Goal: Complete application form: Complete application form

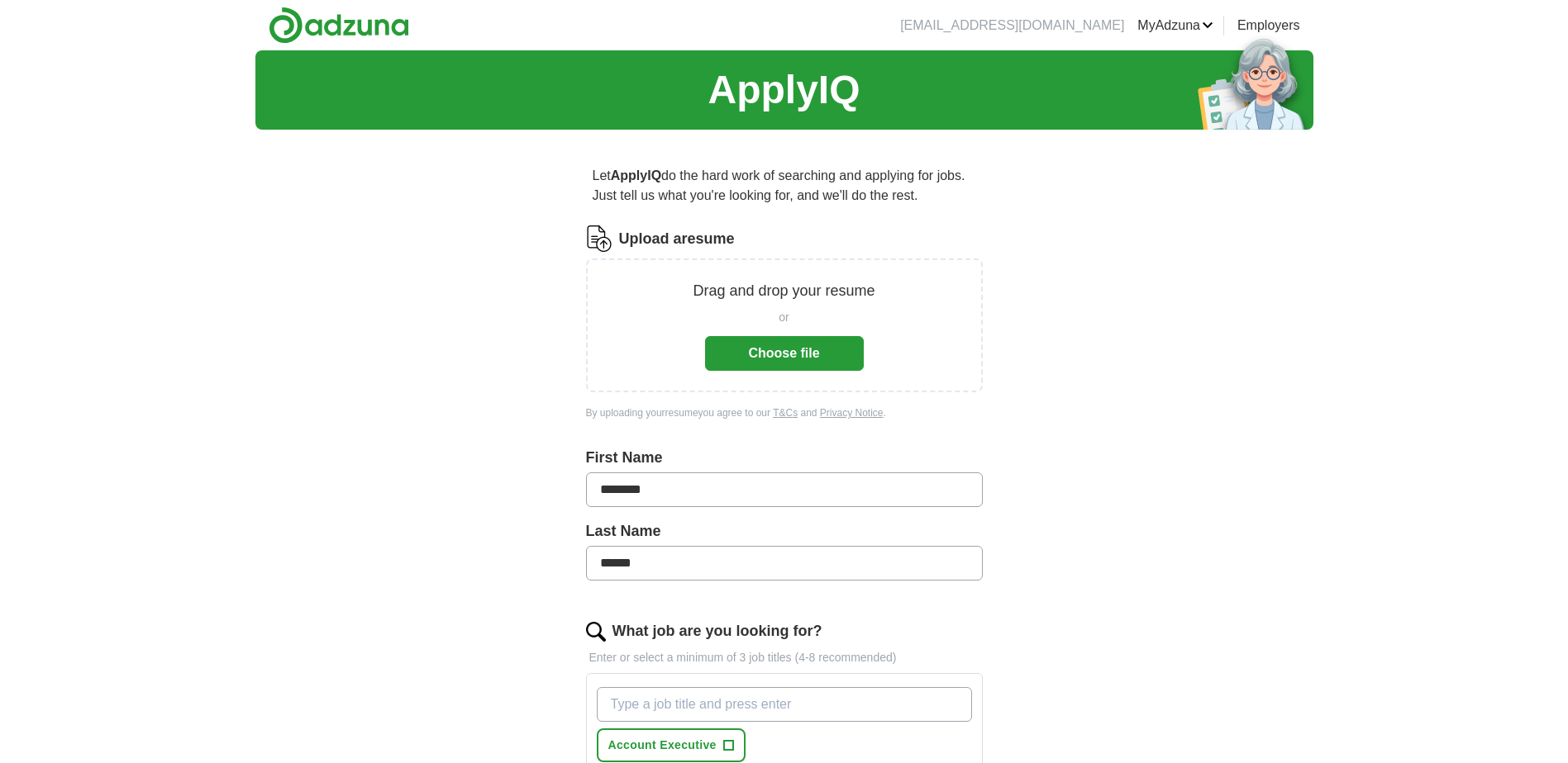
click at [800, 355] on button "Choose file" at bounding box center [784, 354] width 159 height 35
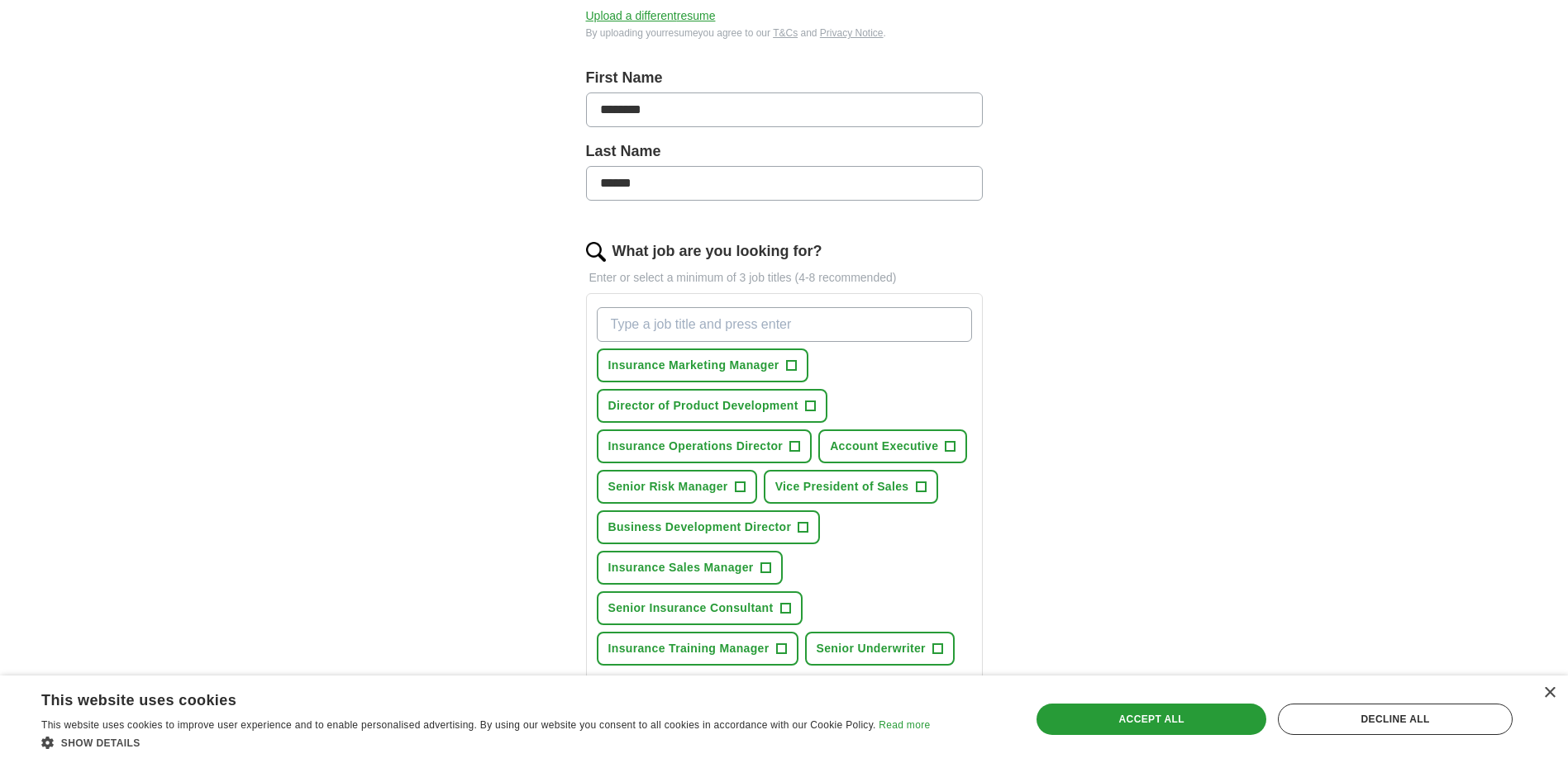
scroll to position [330, 0]
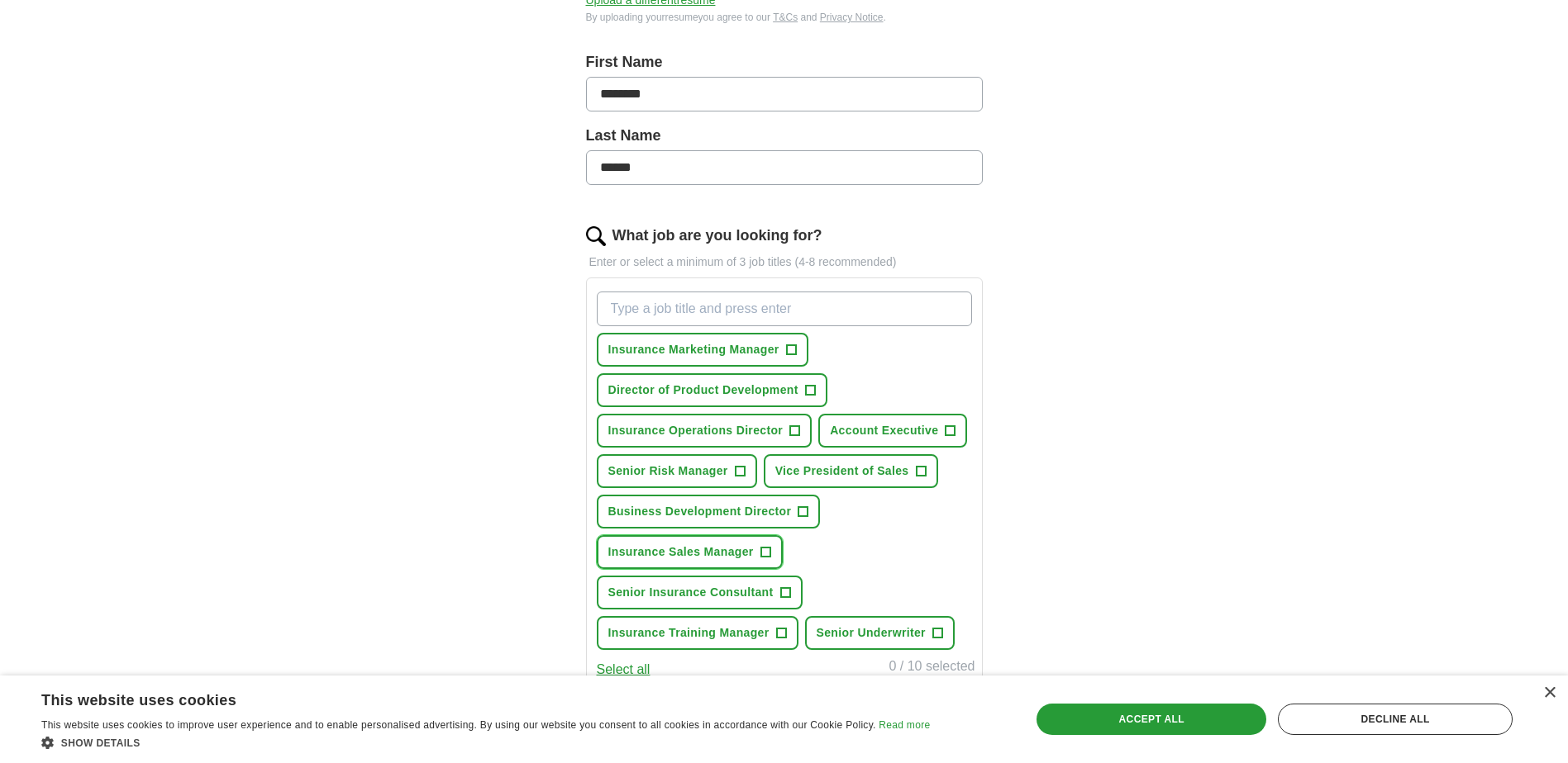
click at [769, 548] on span "+" at bounding box center [765, 553] width 10 height 13
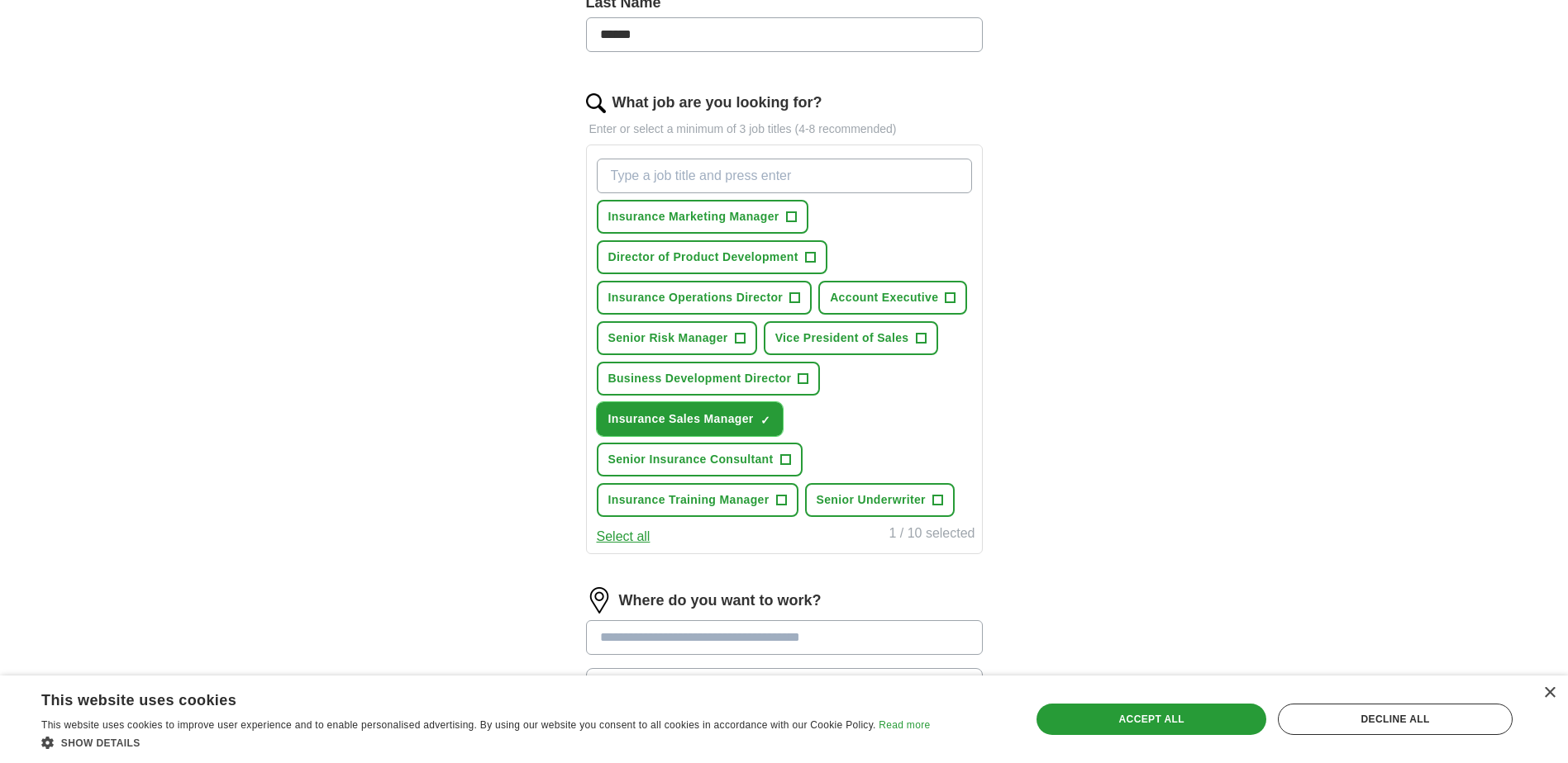
scroll to position [496, 0]
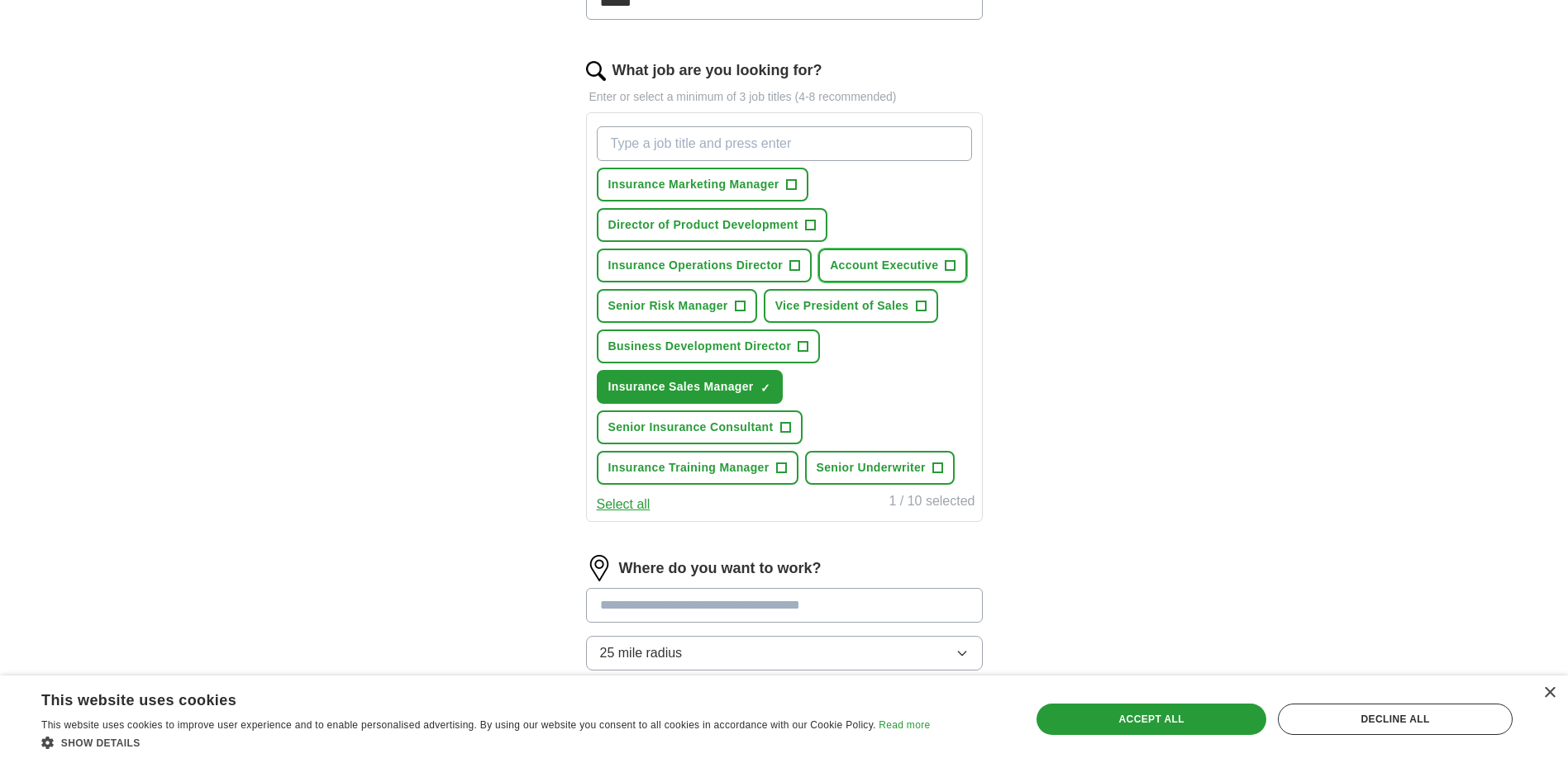
click at [953, 265] on span "+" at bounding box center [950, 266] width 10 height 13
click at [735, 184] on span "Insurance Marketing Manager" at bounding box center [694, 185] width 172 height 17
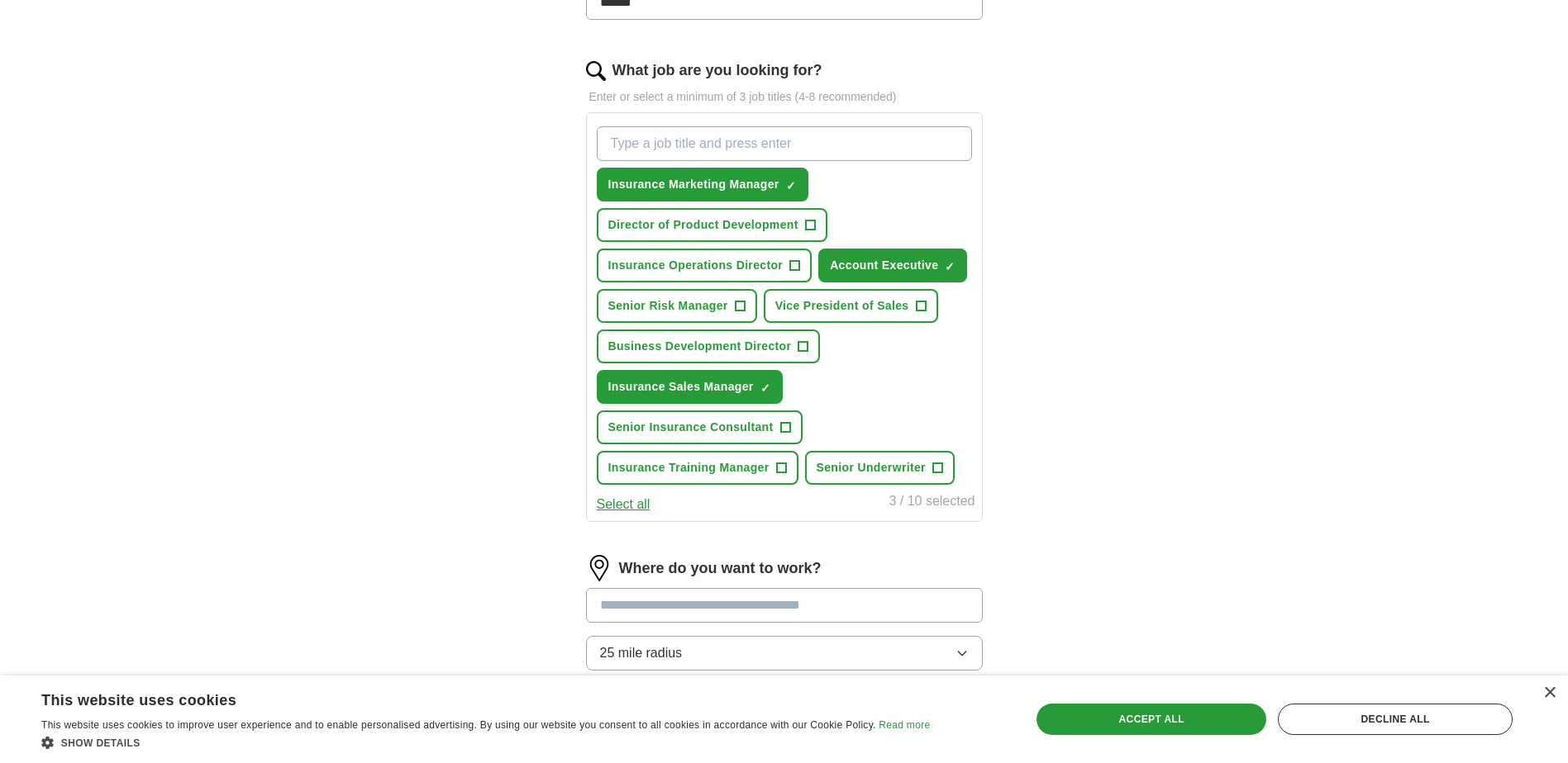
click at [692, 139] on input "What job are you looking for?" at bounding box center [784, 144] width 375 height 35
type input "customer service"
drag, startPoint x: 918, startPoint y: 180, endPoint x: 910, endPoint y: 178, distance: 8.2
click at [915, 179] on div "customer service Press return to add title Insurance Marketing Manager ✓ × Dire…" at bounding box center [784, 305] width 382 height 372
click at [724, 143] on input "customer service" at bounding box center [784, 144] width 375 height 35
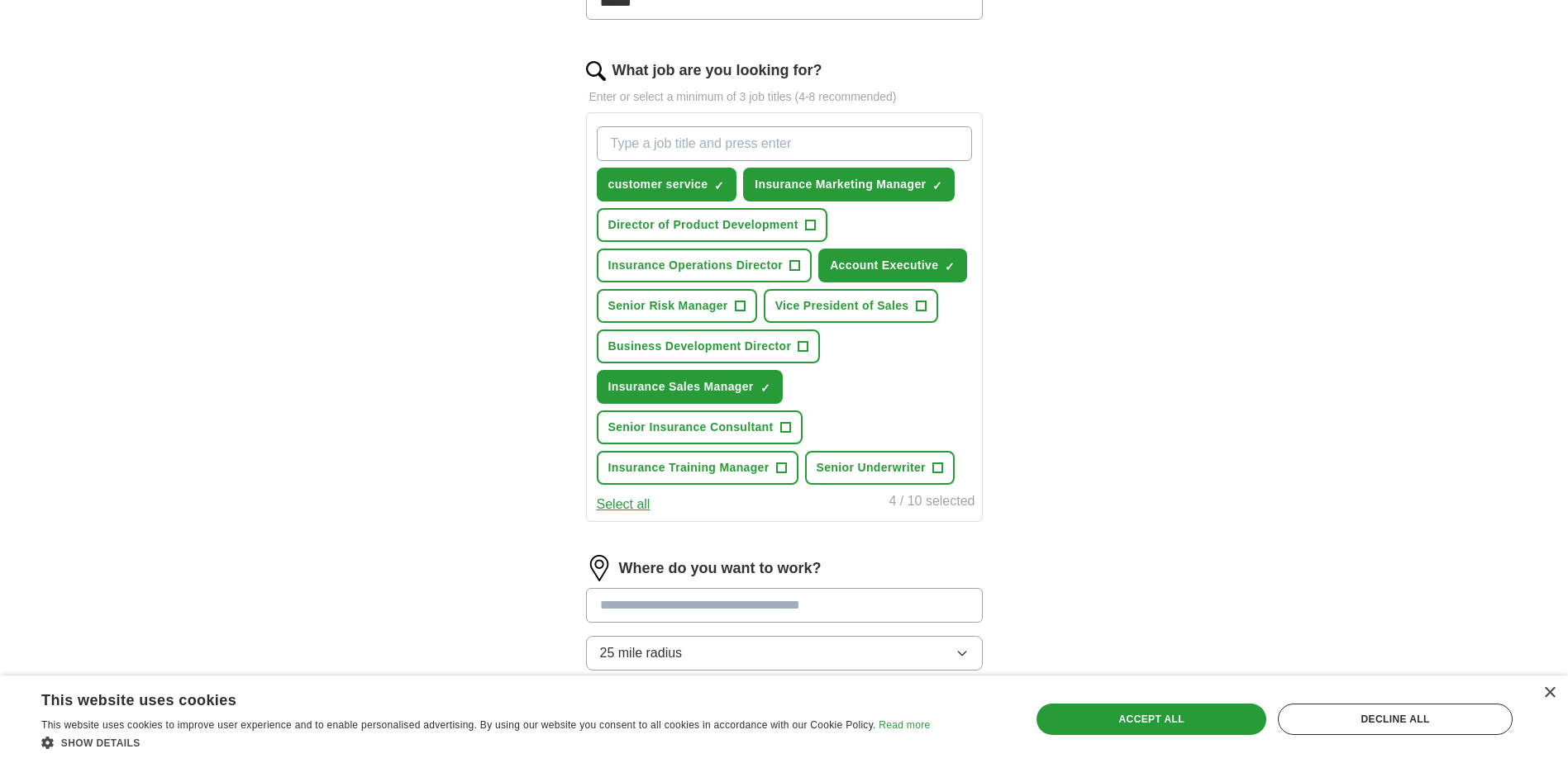
click at [660, 140] on input "What job are you looking for?" at bounding box center [784, 144] width 375 height 35
type input "Sales"
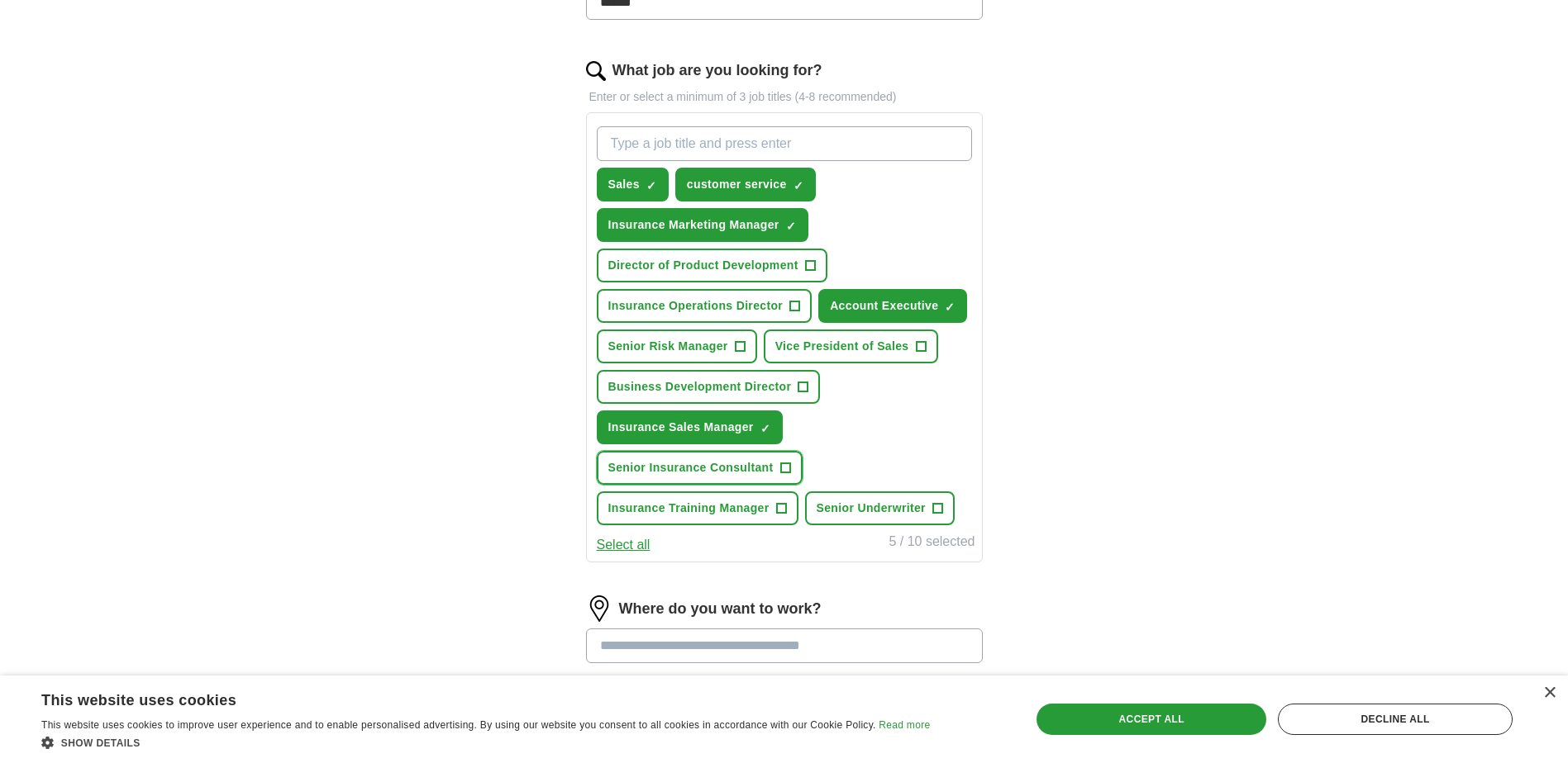
click at [785, 466] on span "+" at bounding box center [785, 468] width 10 height 13
click at [782, 507] on span "+" at bounding box center [781, 509] width 10 height 13
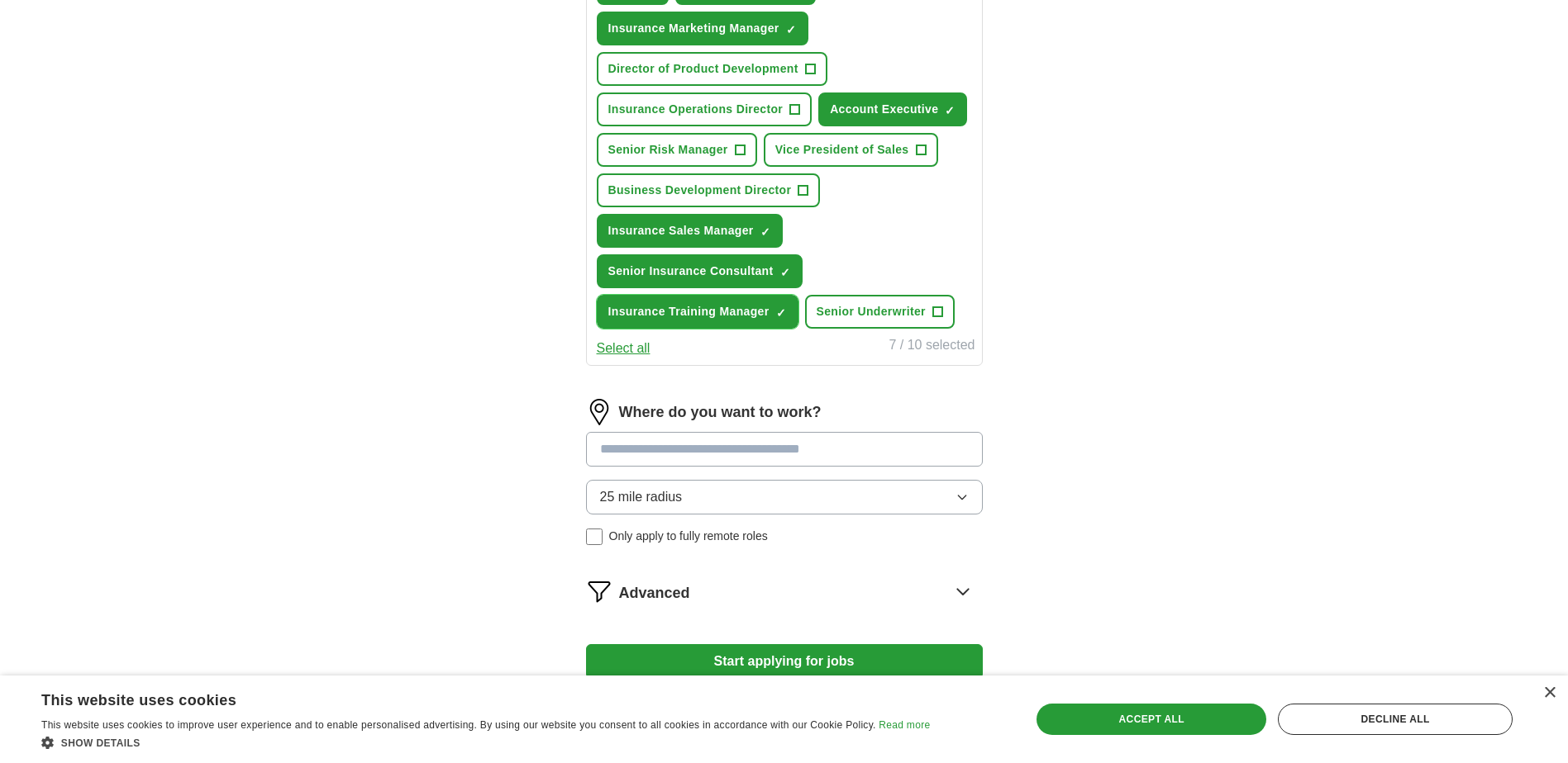
scroll to position [744, 0]
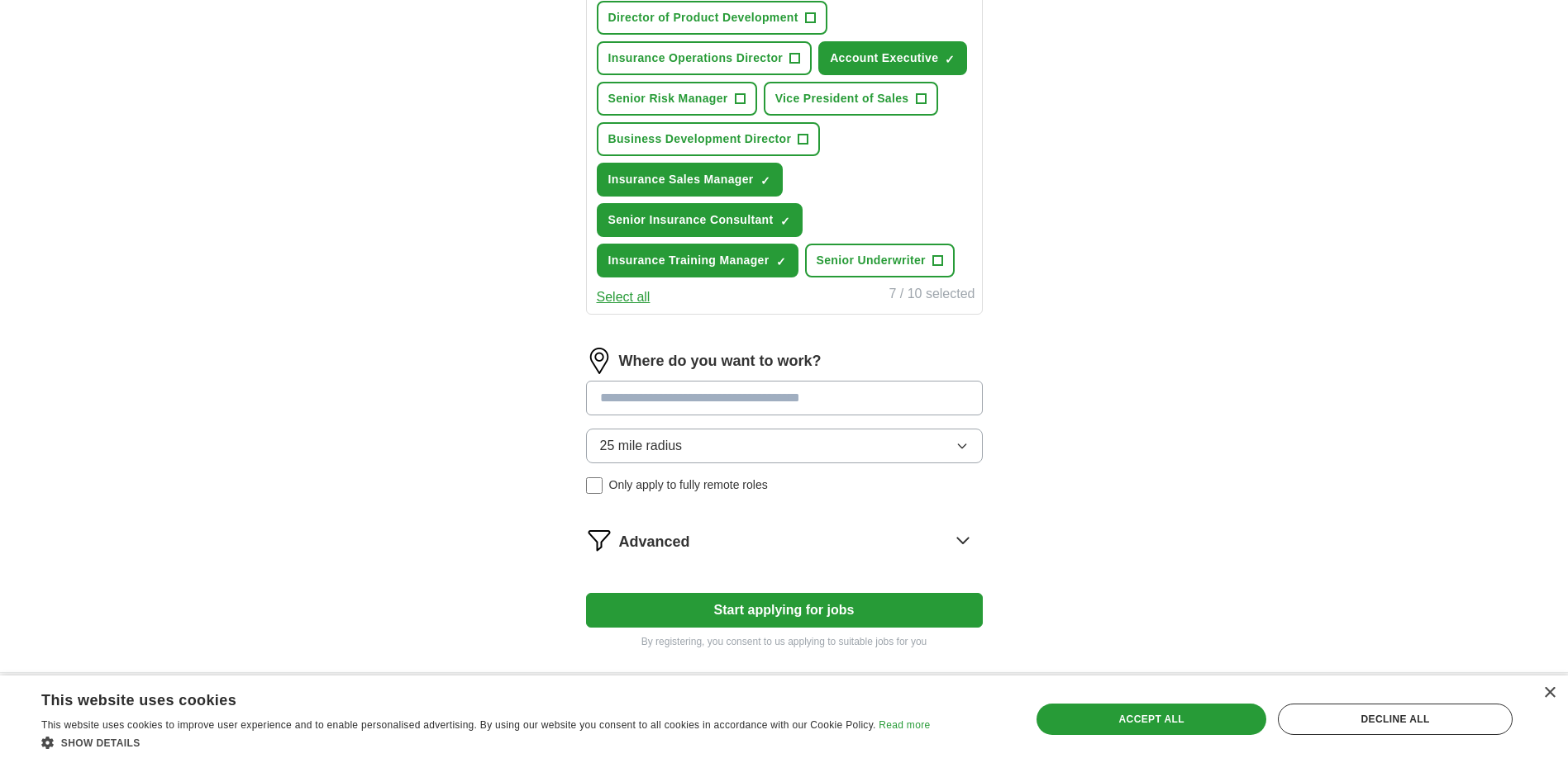
click at [792, 402] on input at bounding box center [784, 398] width 397 height 35
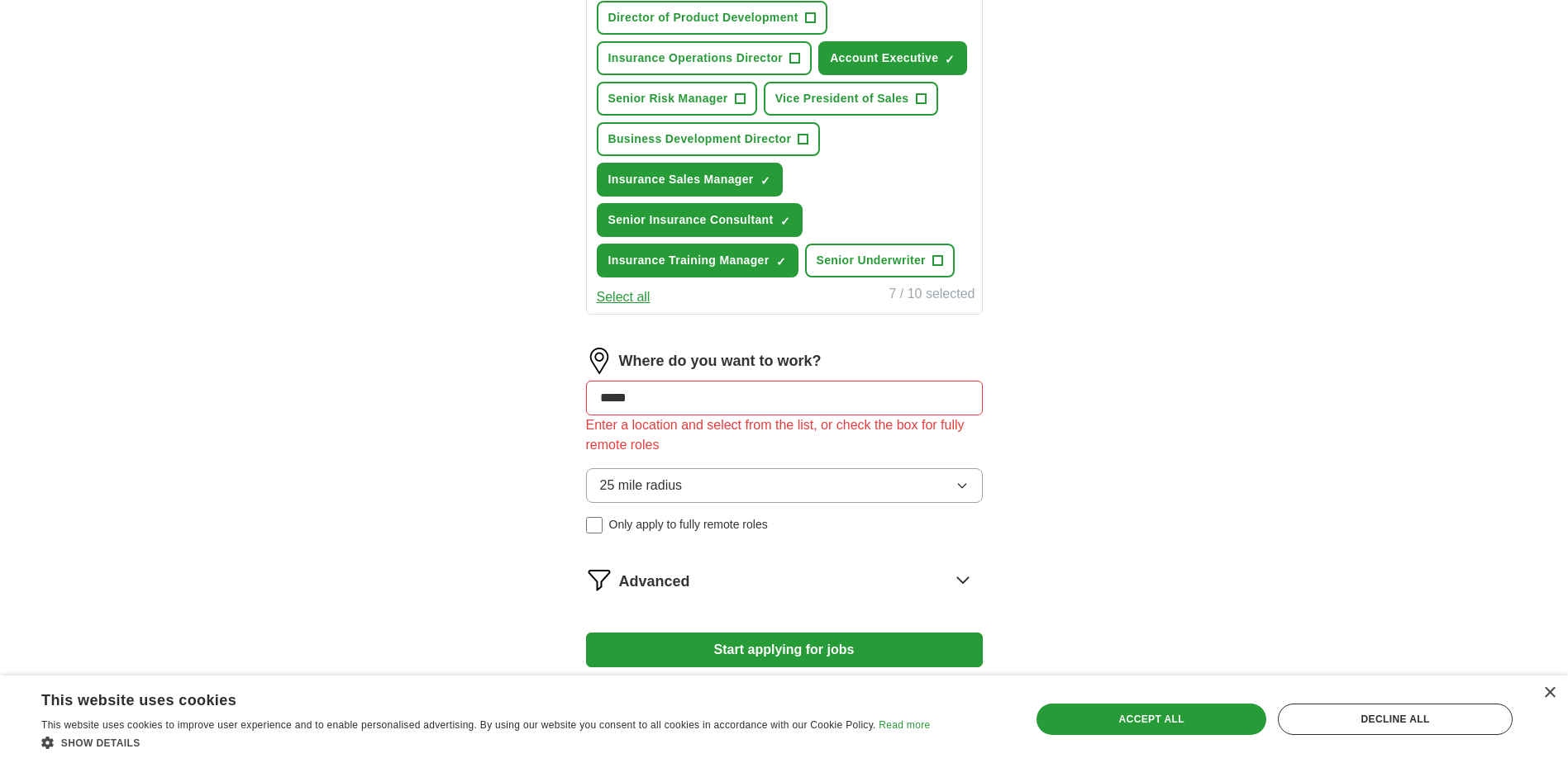
click at [1117, 375] on div "ApplyIQ Let ApplyIQ do the hard work of searching and applying for jobs. Just t…" at bounding box center [784, 9] width 1058 height 1406
drag, startPoint x: 589, startPoint y: 387, endPoint x: 541, endPoint y: 387, distance: 48.0
click at [541, 387] on div "Let ApplyIQ do the hard work of searching and applying for jobs. Just tell us w…" at bounding box center [784, 56] width 529 height 1313
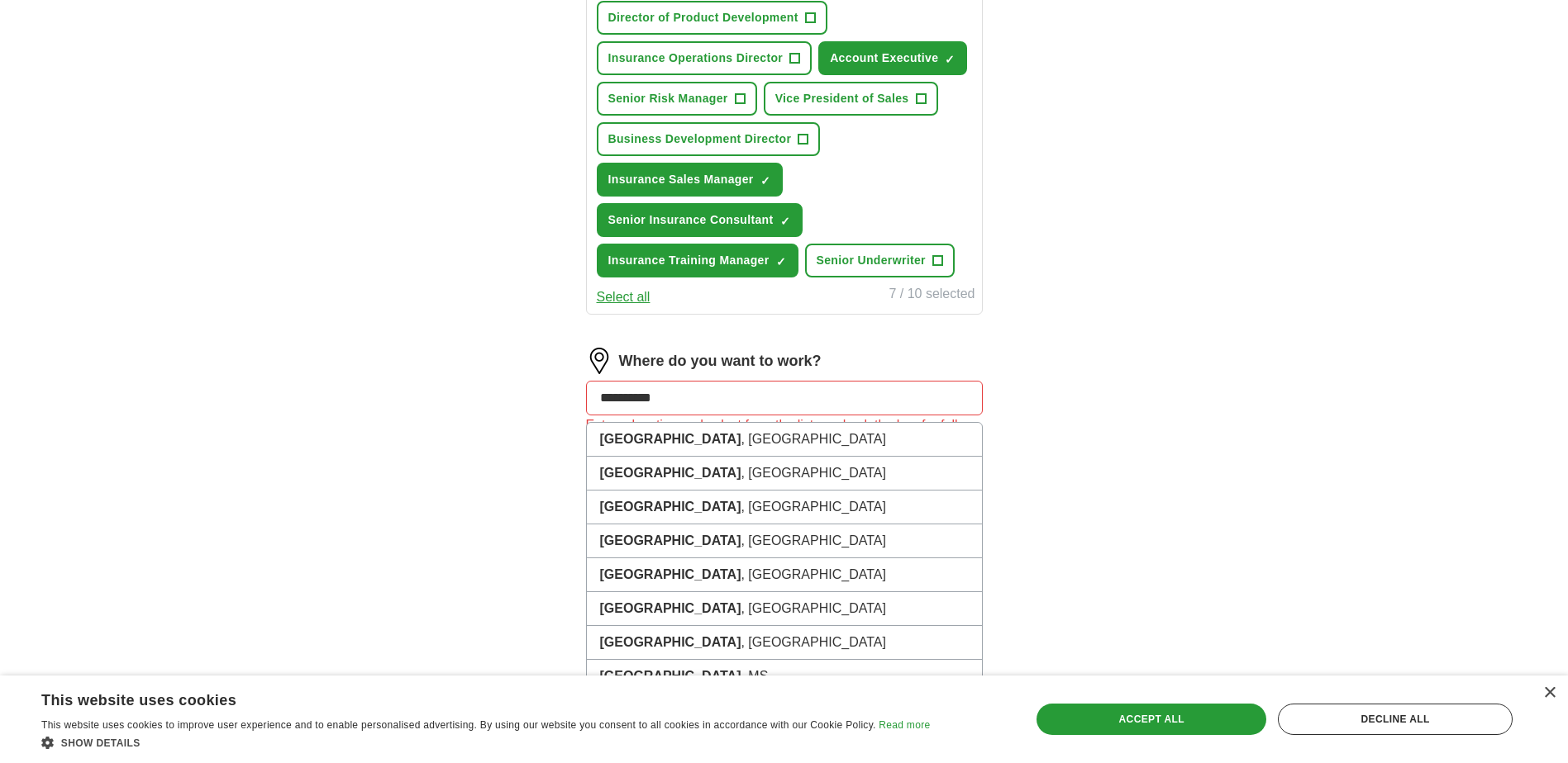
type input "**********"
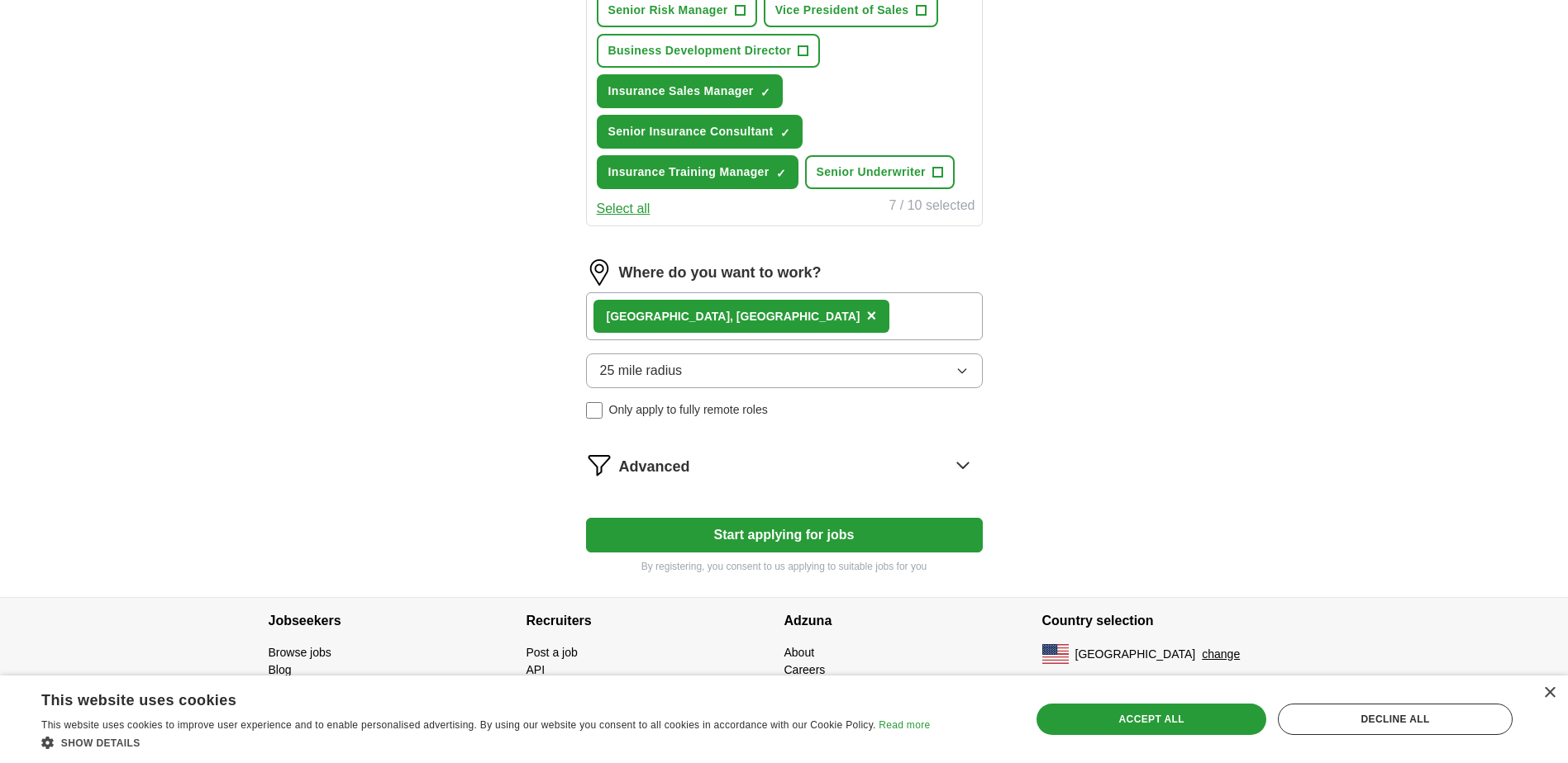
scroll to position [832, 0]
click at [781, 533] on button "Start applying for jobs" at bounding box center [784, 535] width 397 height 35
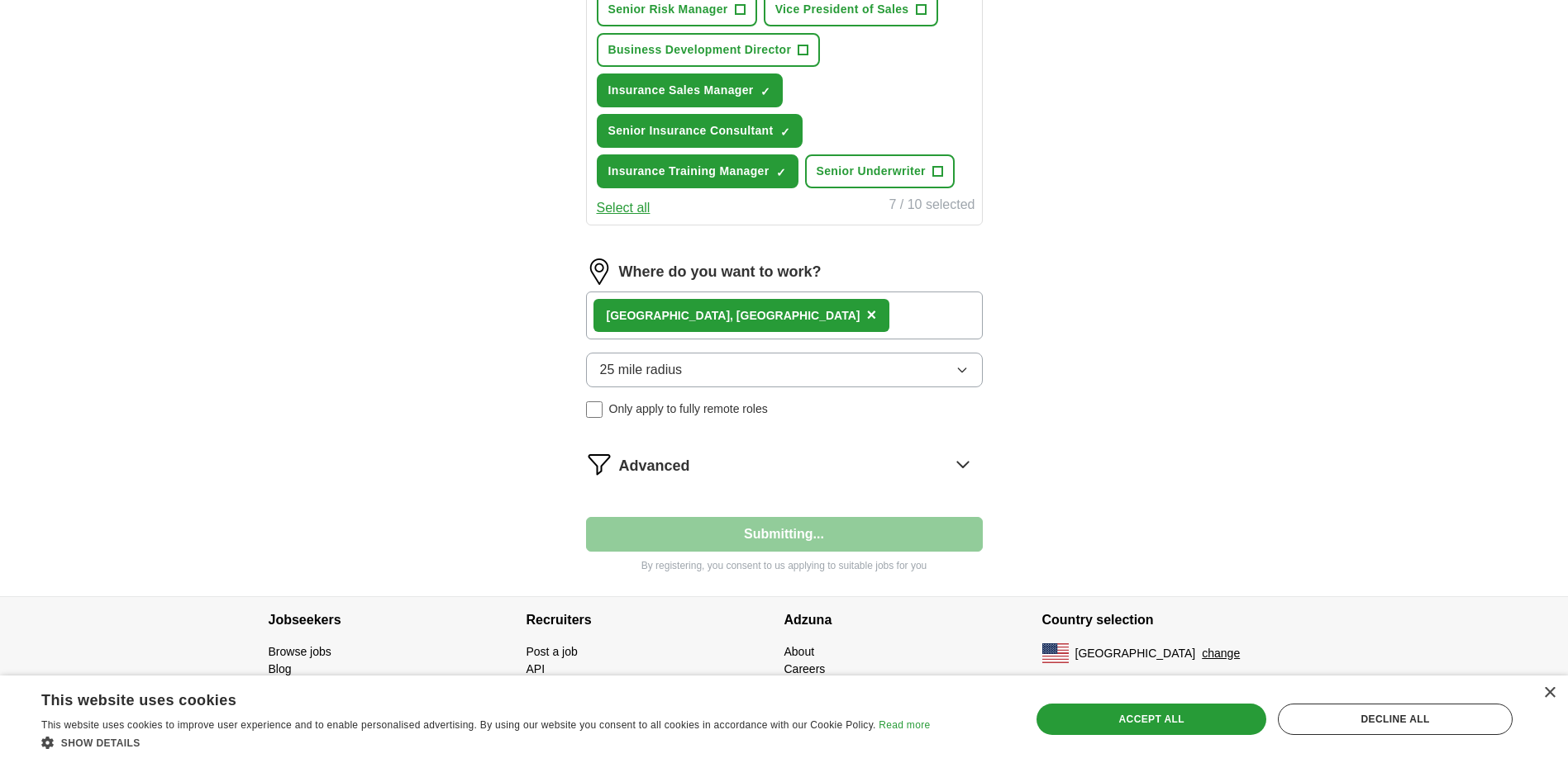
select select "**"
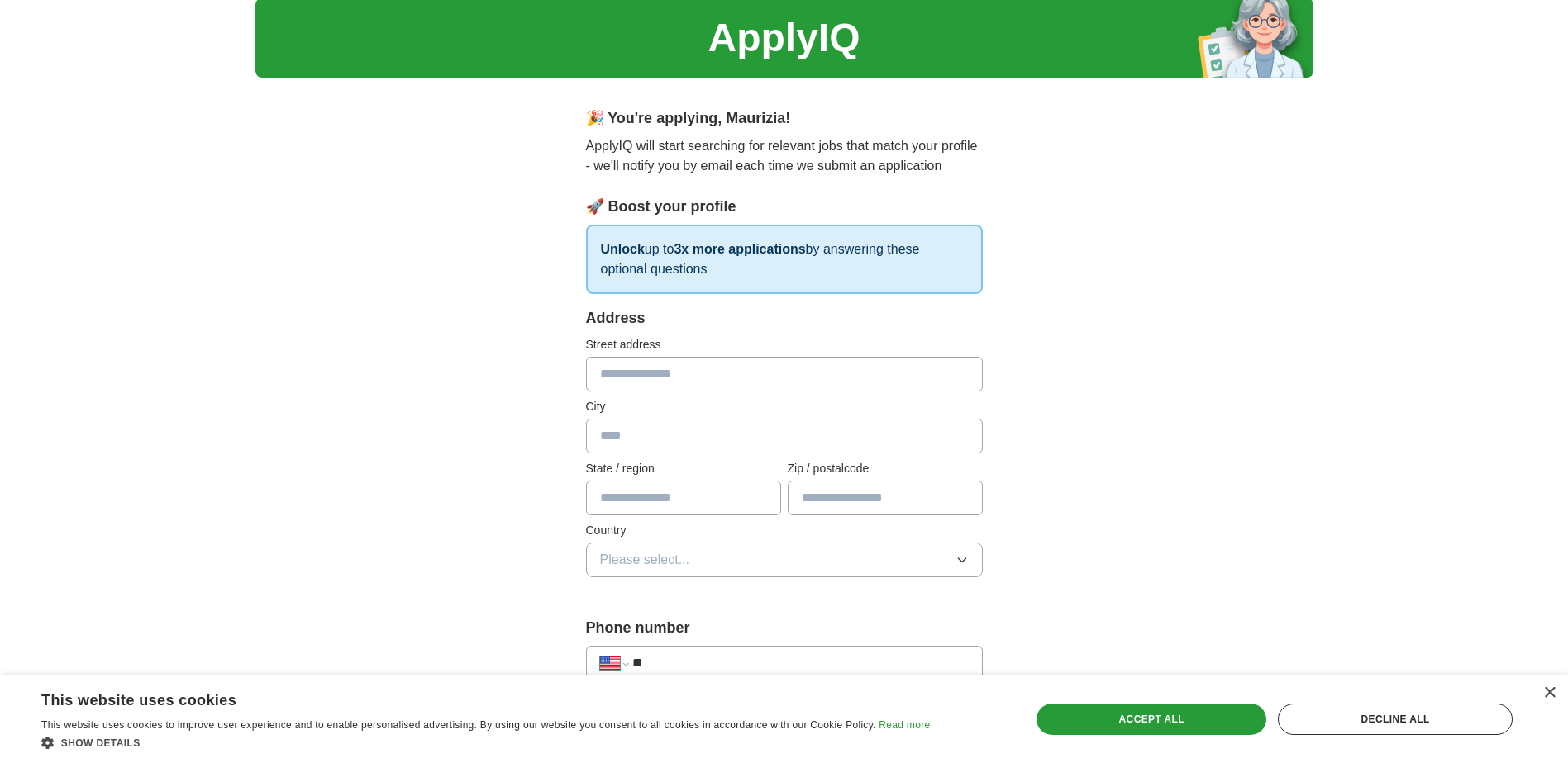
scroll to position [83, 0]
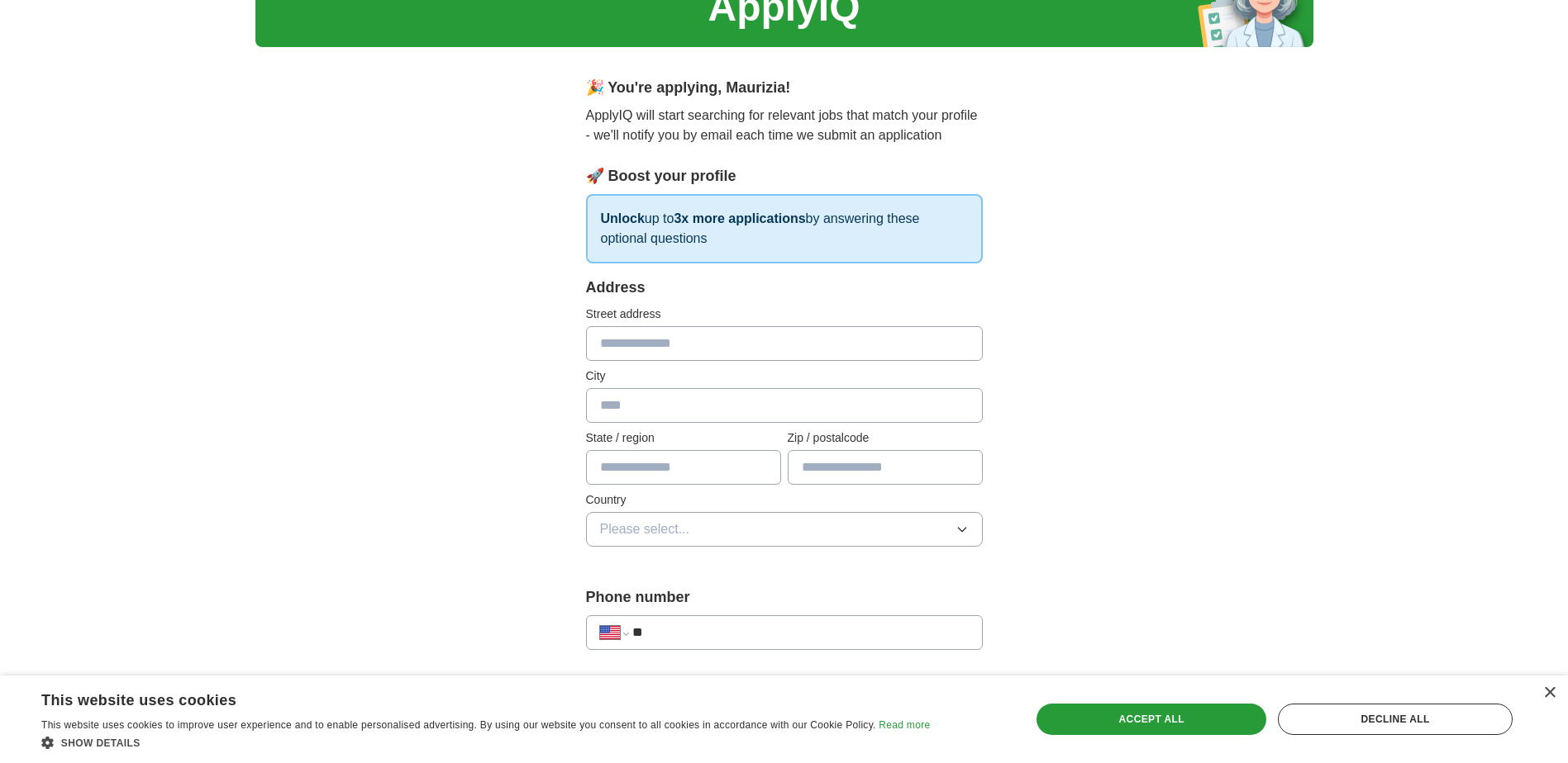
click at [704, 349] on input "text" at bounding box center [784, 344] width 397 height 35
type input "**********"
type input "********"
type input "*****"
click at [707, 469] on input "text" at bounding box center [683, 467] width 195 height 35
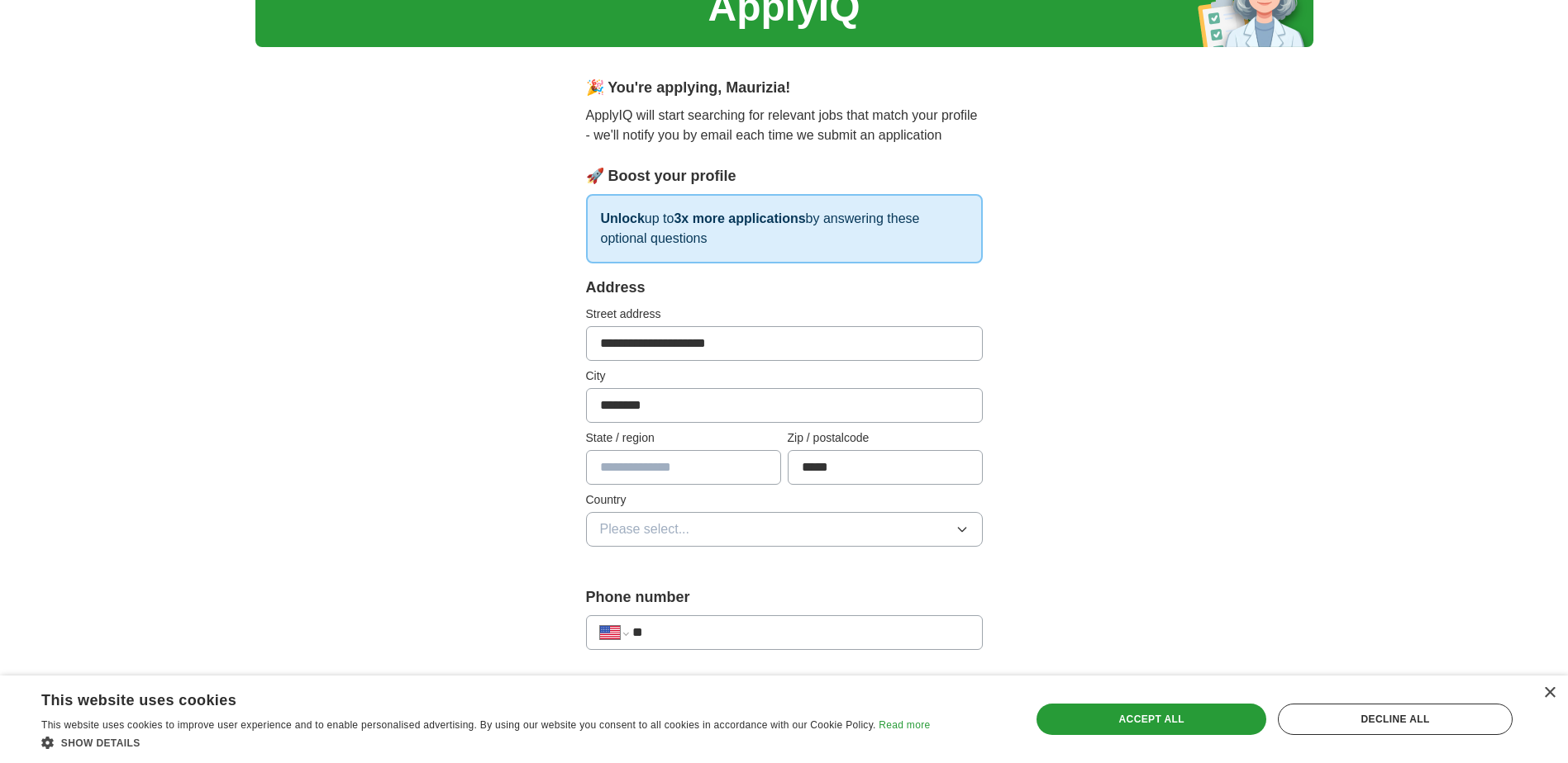
type input "**"
click at [662, 533] on span "Please select..." at bounding box center [645, 529] width 90 height 20
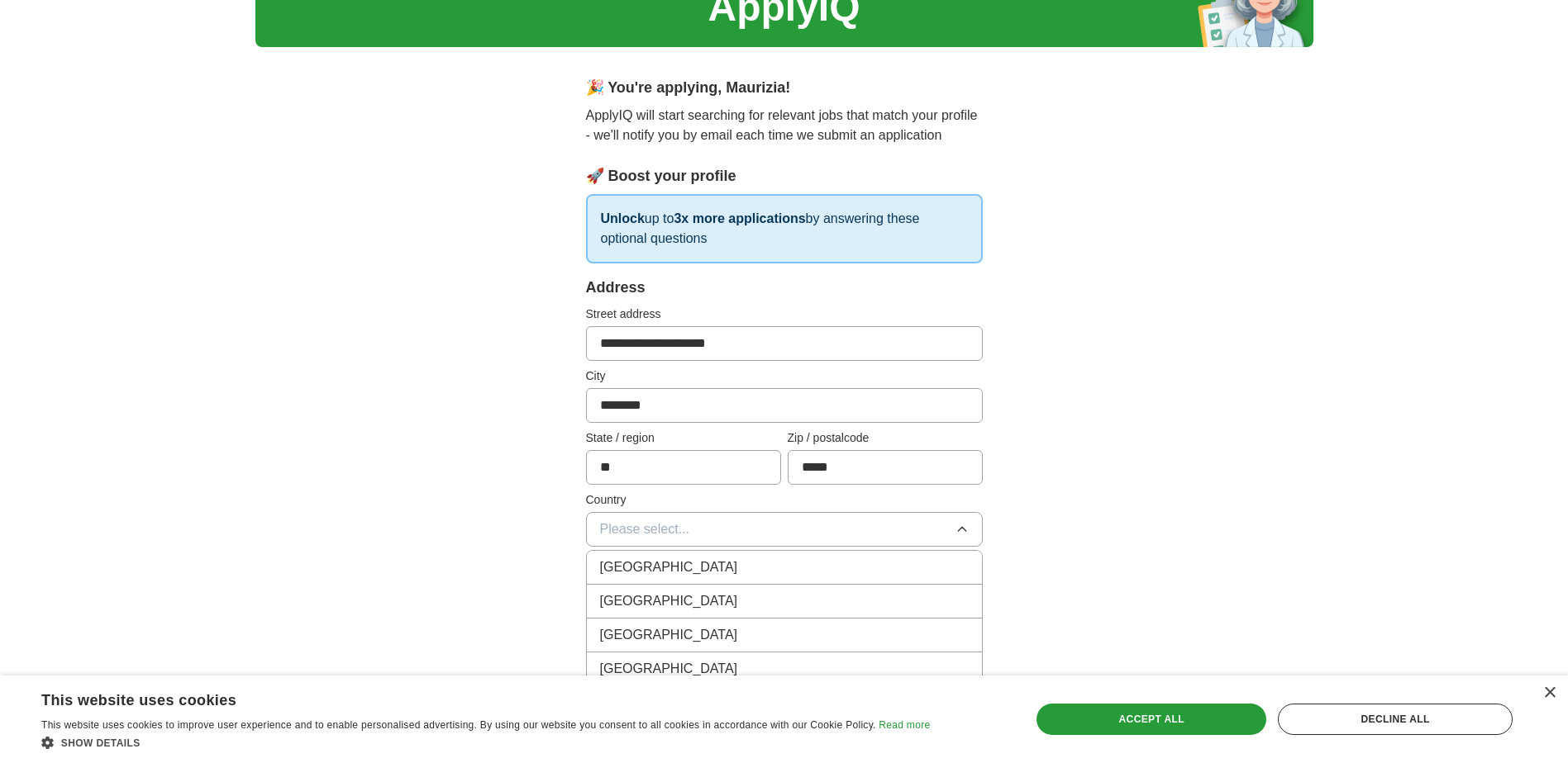
drag, startPoint x: 637, startPoint y: 600, endPoint x: 716, endPoint y: 574, distance: 83.2
click at [637, 600] on span "[GEOGRAPHIC_DATA]" at bounding box center [669, 601] width 138 height 20
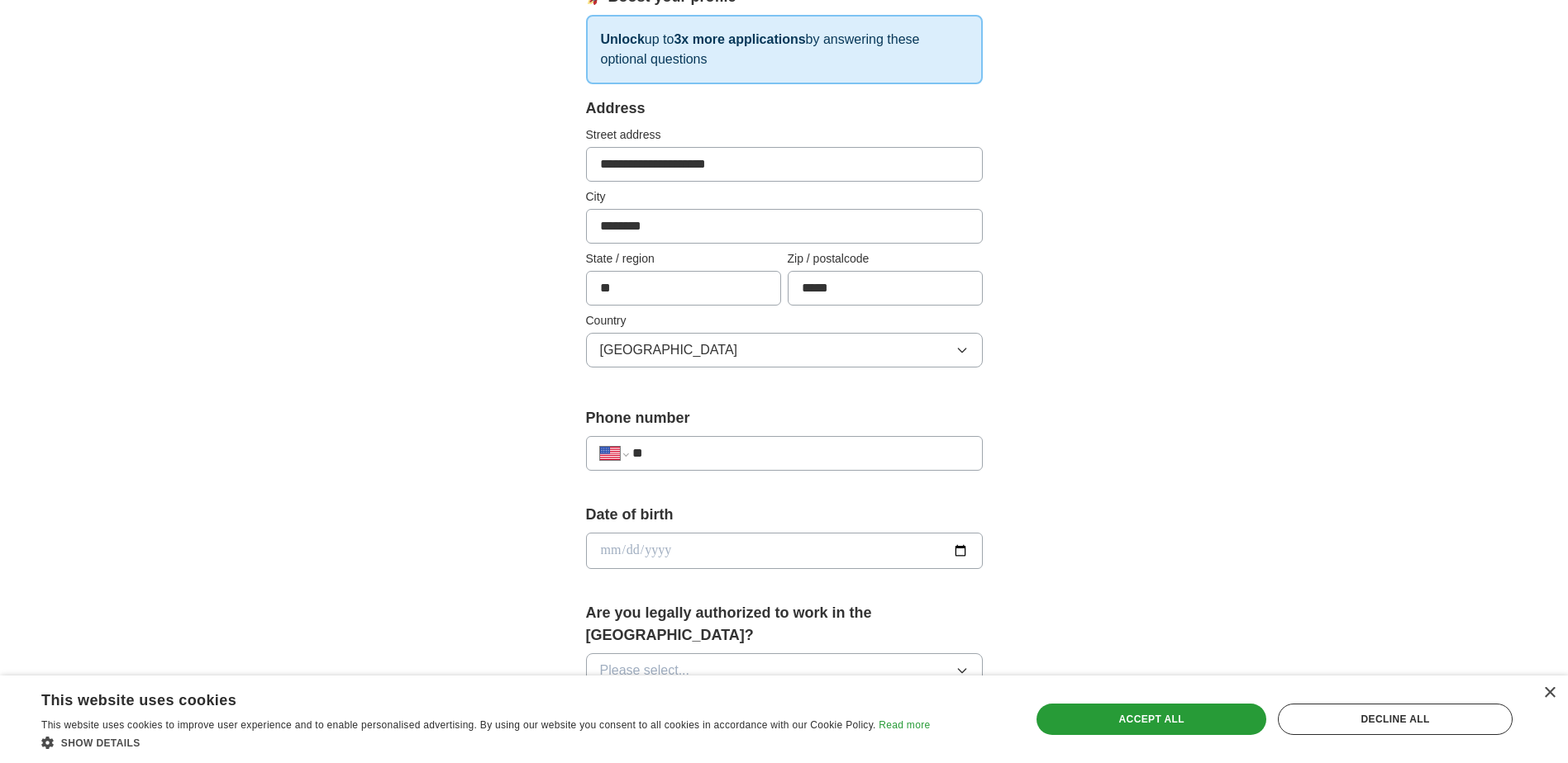
scroll to position [330, 0]
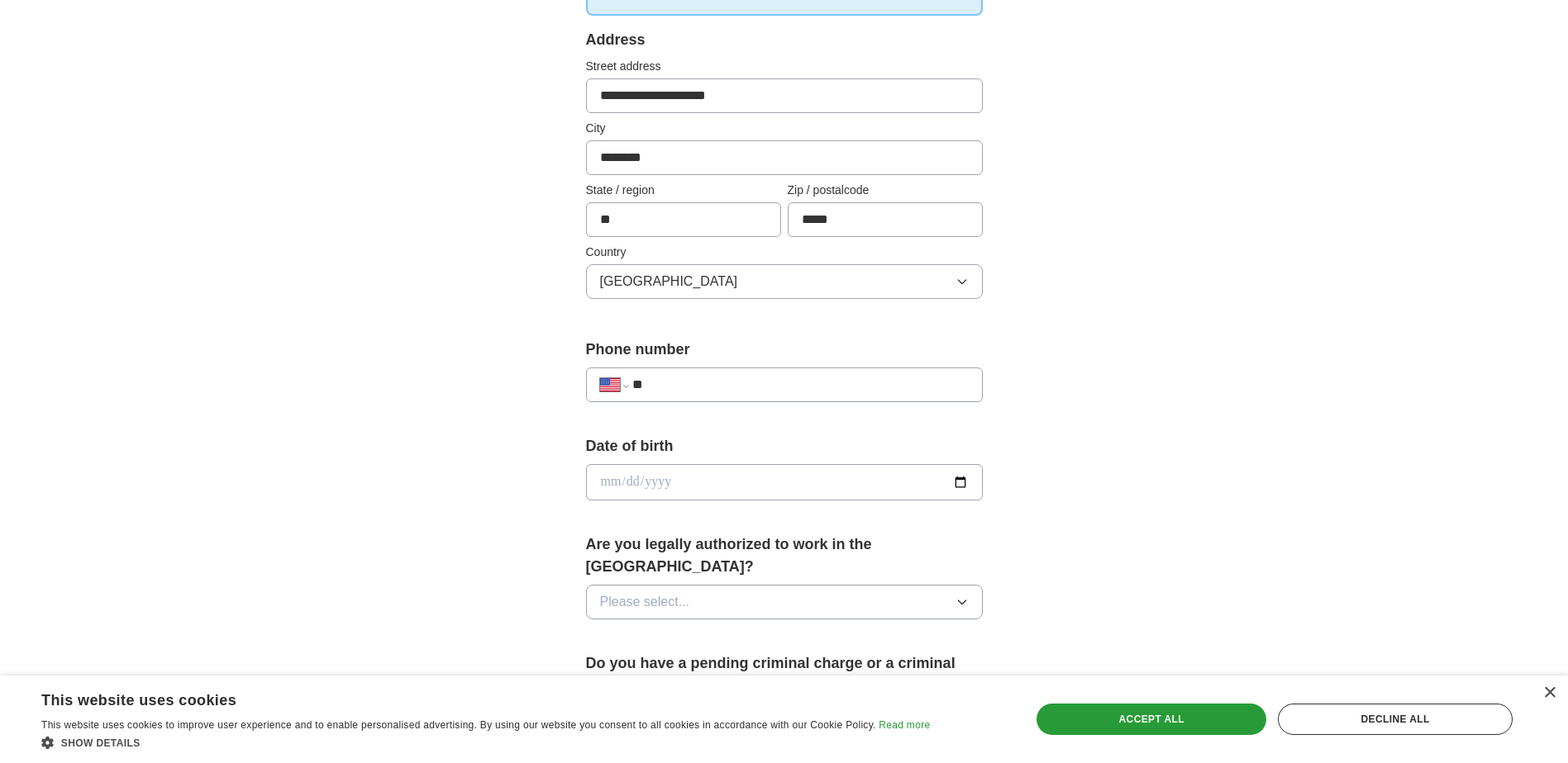
click at [685, 383] on input "**" at bounding box center [800, 384] width 335 height 20
type input "**********"
click at [671, 479] on input "date" at bounding box center [784, 483] width 397 height 37
click at [768, 473] on input "date" at bounding box center [784, 483] width 397 height 37
click at [591, 470] on input "date" at bounding box center [784, 483] width 397 height 37
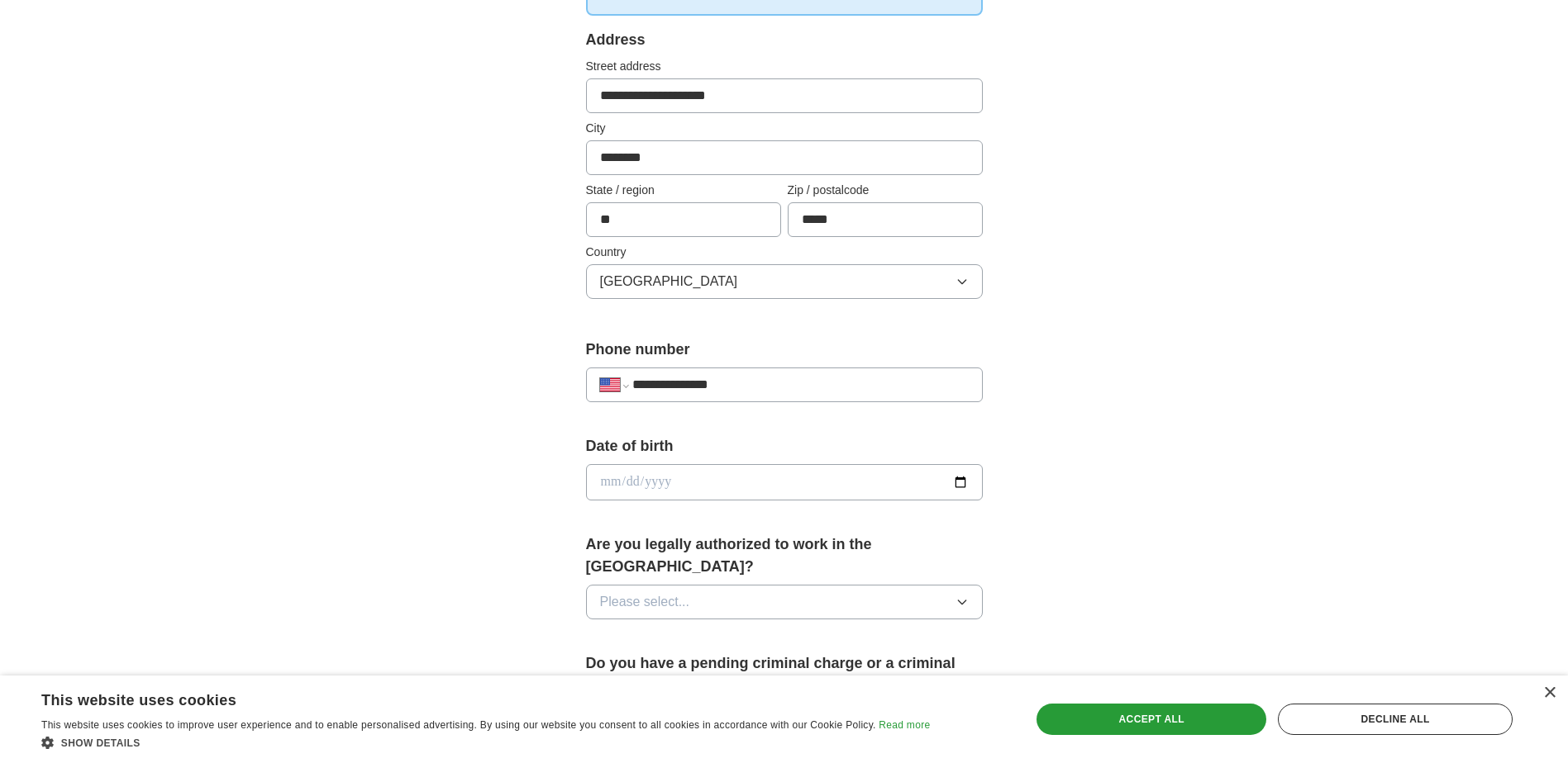
click at [681, 485] on input "date" at bounding box center [784, 483] width 397 height 37
click at [698, 479] on input "date" at bounding box center [784, 483] width 397 height 37
drag, startPoint x: 601, startPoint y: 479, endPoint x: 745, endPoint y: 482, distance: 144.0
click at [745, 482] on input "date" at bounding box center [784, 483] width 397 height 37
type input "**********"
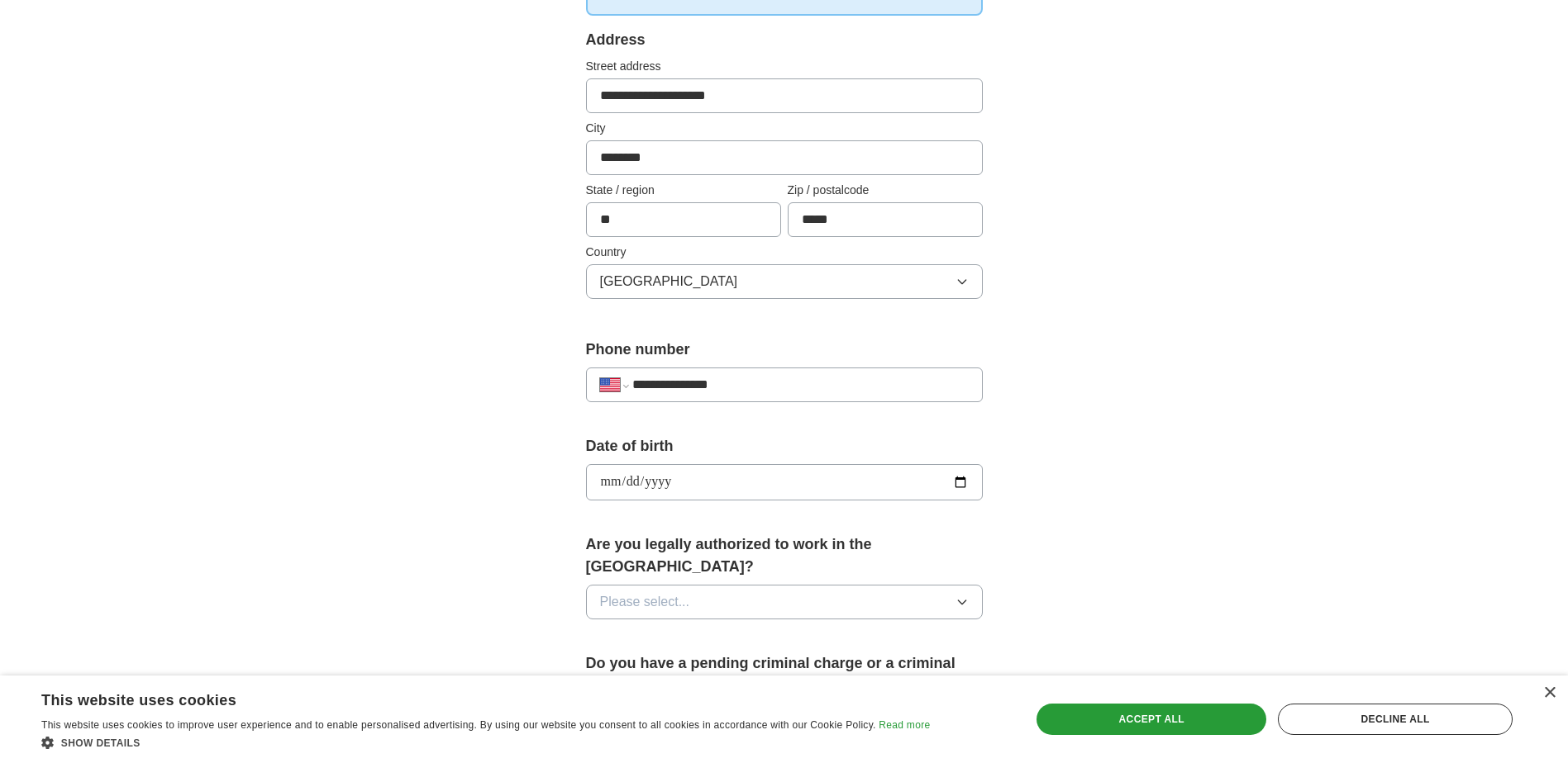
click at [698, 585] on button "Please select..." at bounding box center [784, 602] width 397 height 35
click at [626, 630] on div "Yes" at bounding box center [784, 640] width 368 height 20
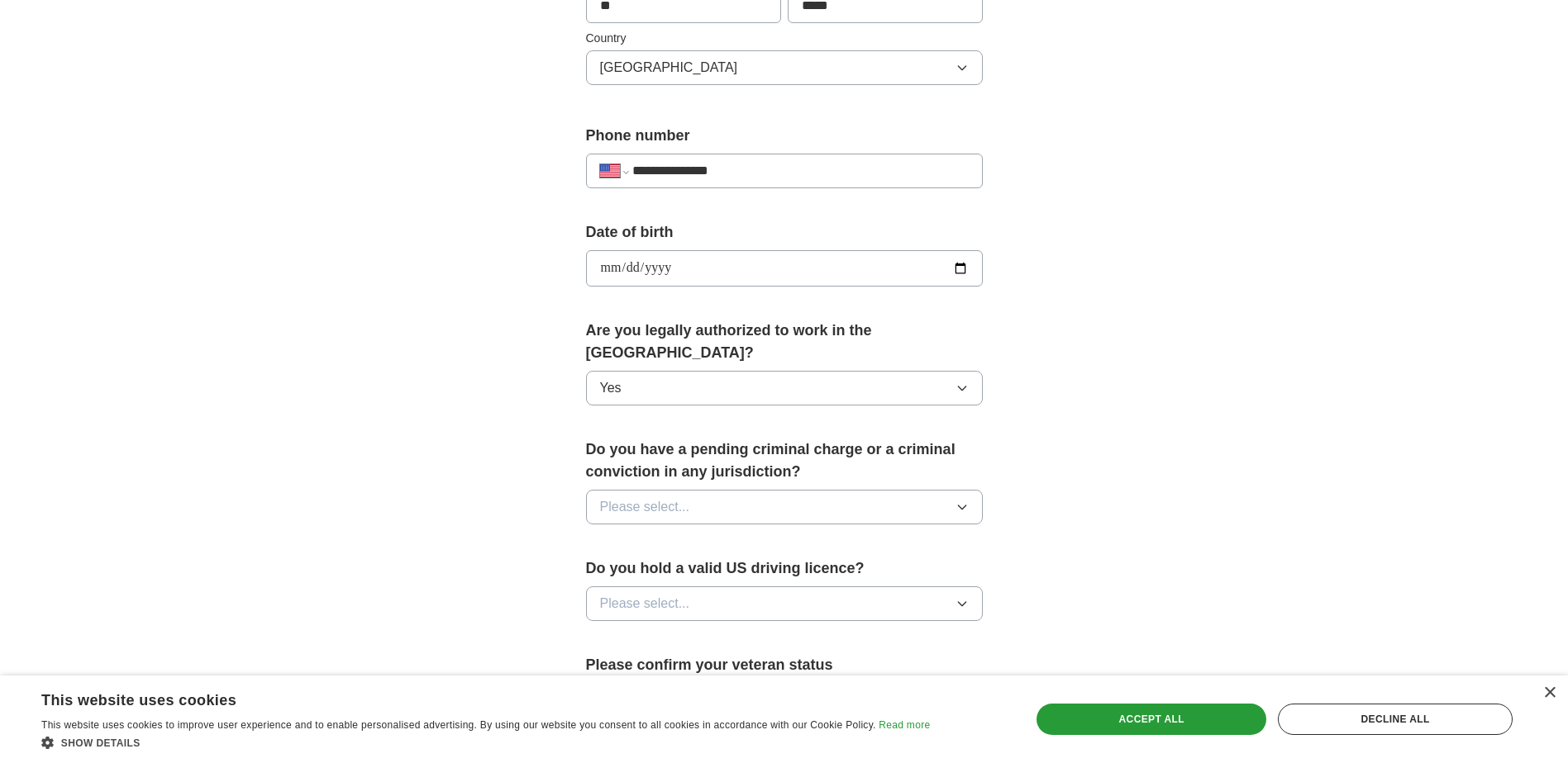
scroll to position [578, 0]
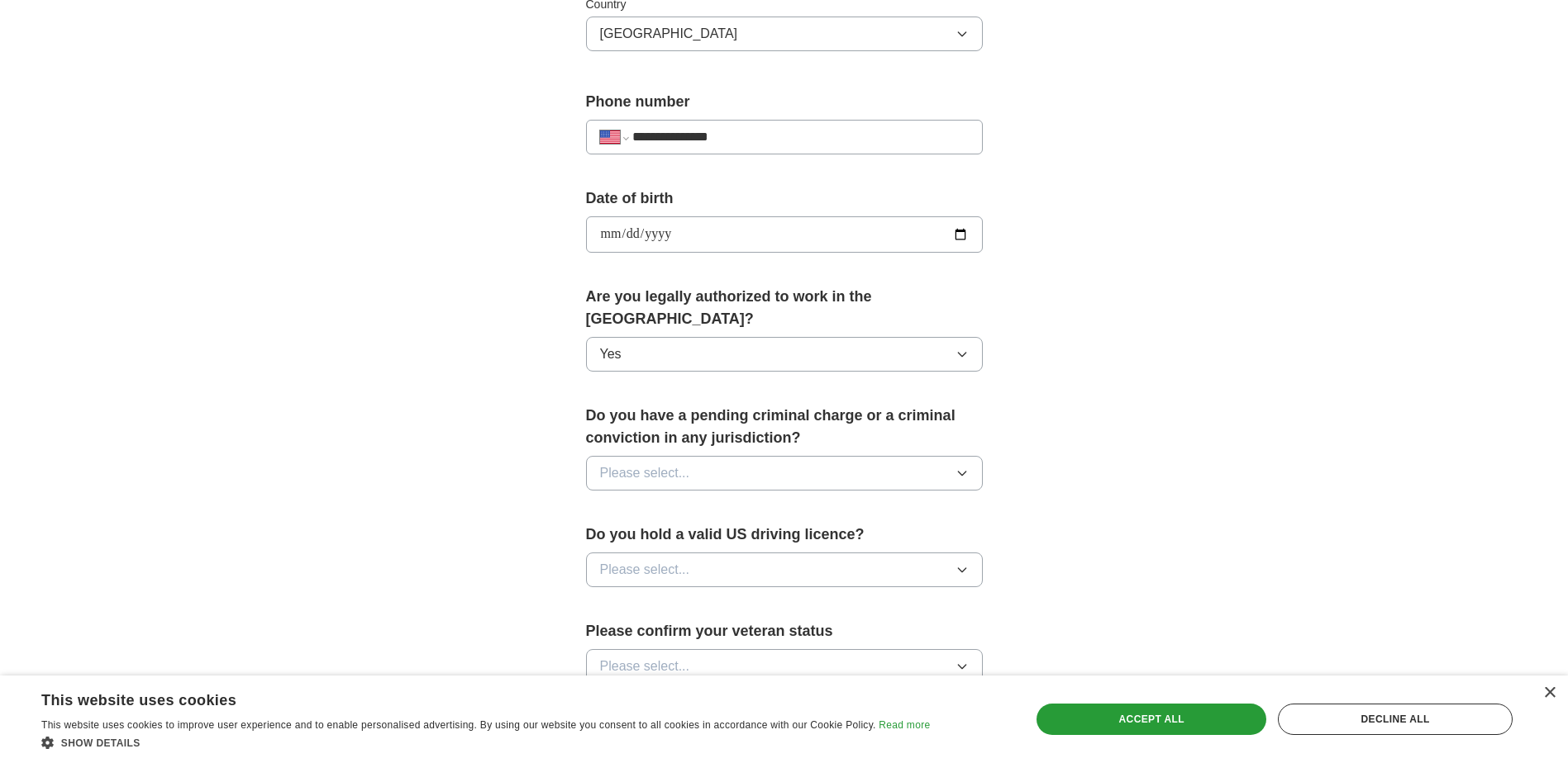
click at [653, 463] on span "Please select..." at bounding box center [645, 473] width 90 height 20
click at [614, 536] on span "No" at bounding box center [608, 545] width 16 height 20
click at [665, 560] on span "Please select..." at bounding box center [645, 569] width 90 height 20
click at [616, 598] on span "Yes" at bounding box center [611, 608] width 21 height 20
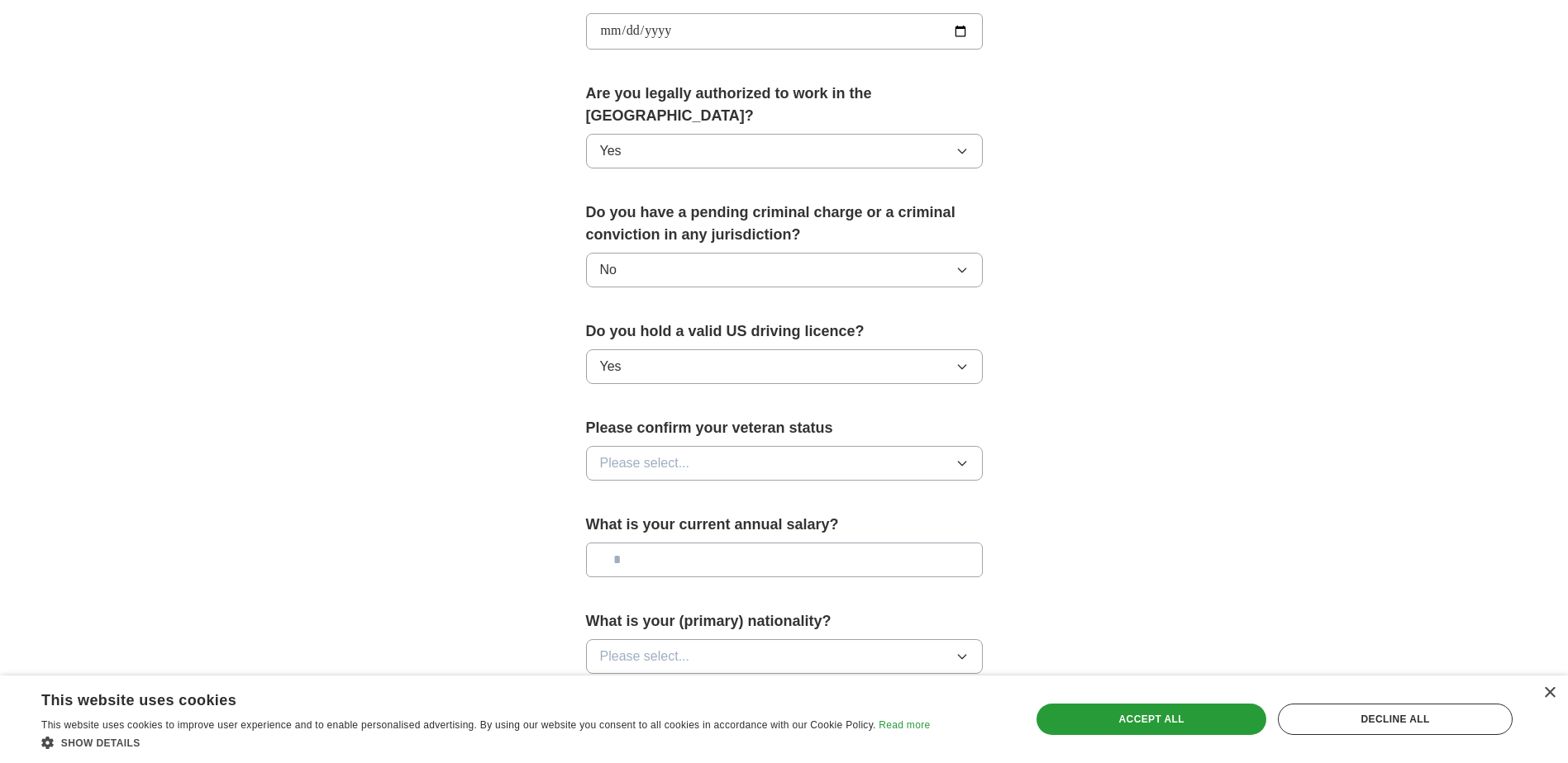
scroll to position [827, 0]
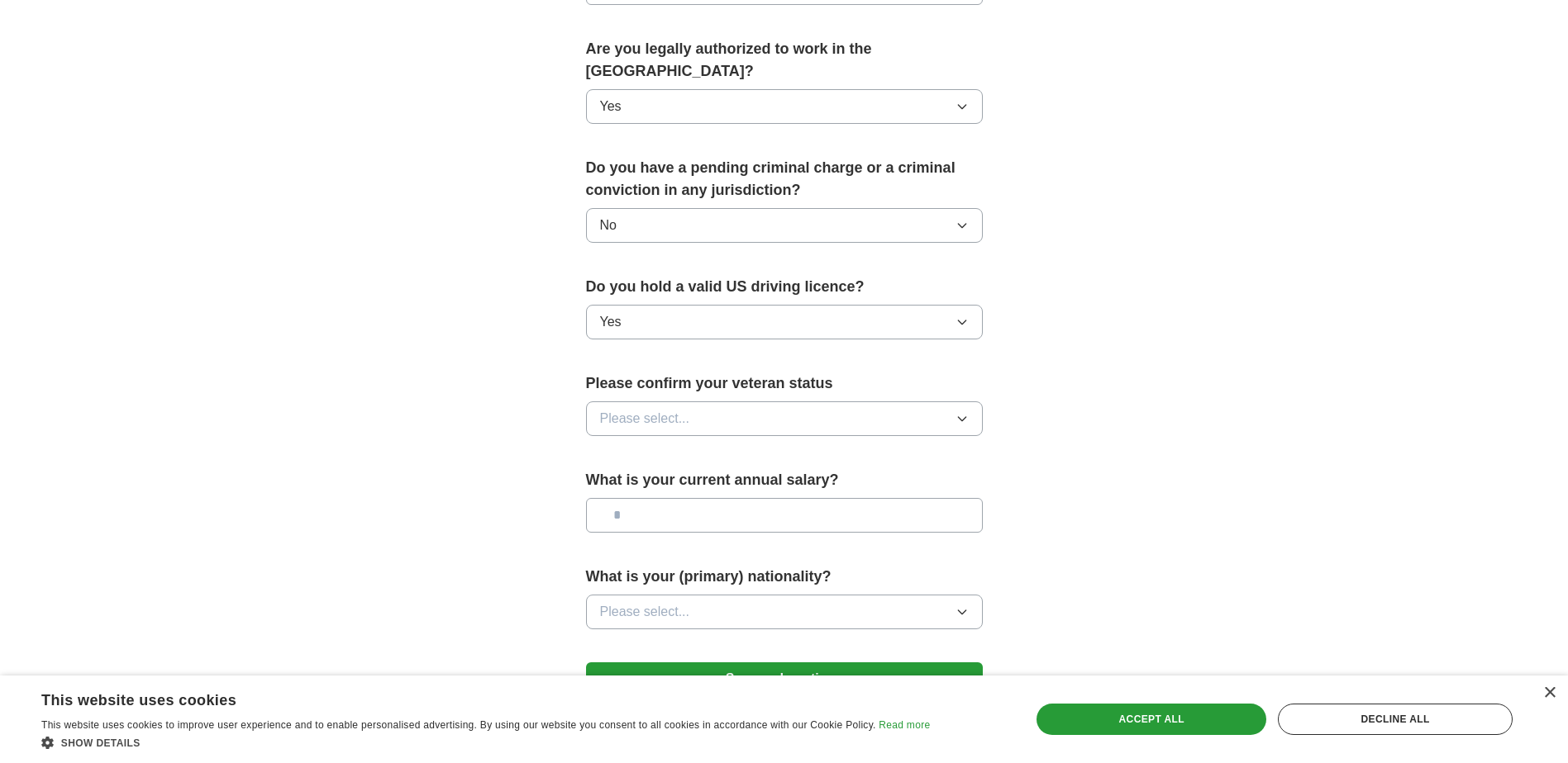
click at [629, 409] on span "Please select..." at bounding box center [645, 419] width 90 height 20
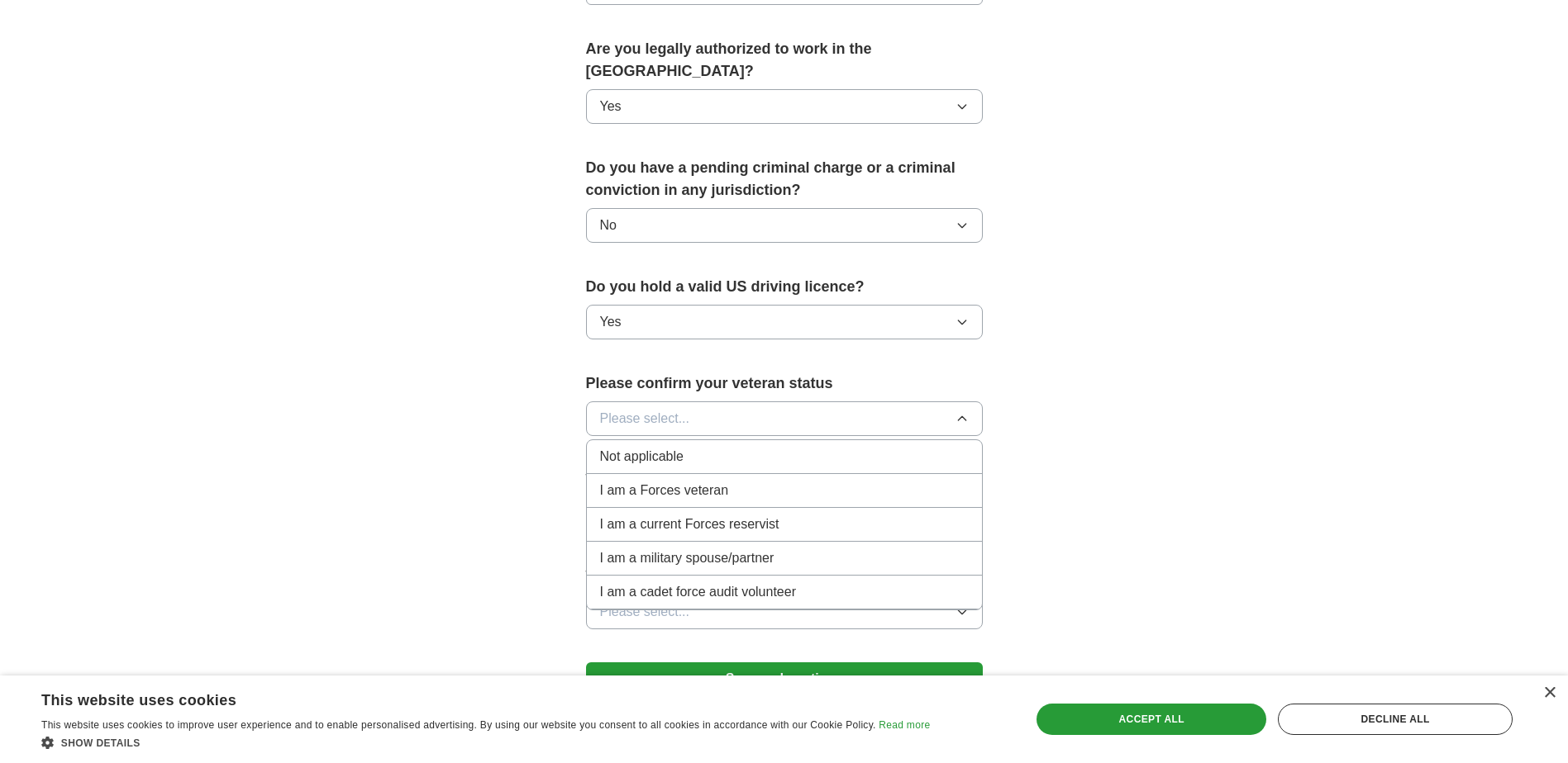
click at [634, 447] on span "Not applicable" at bounding box center [642, 457] width 84 height 20
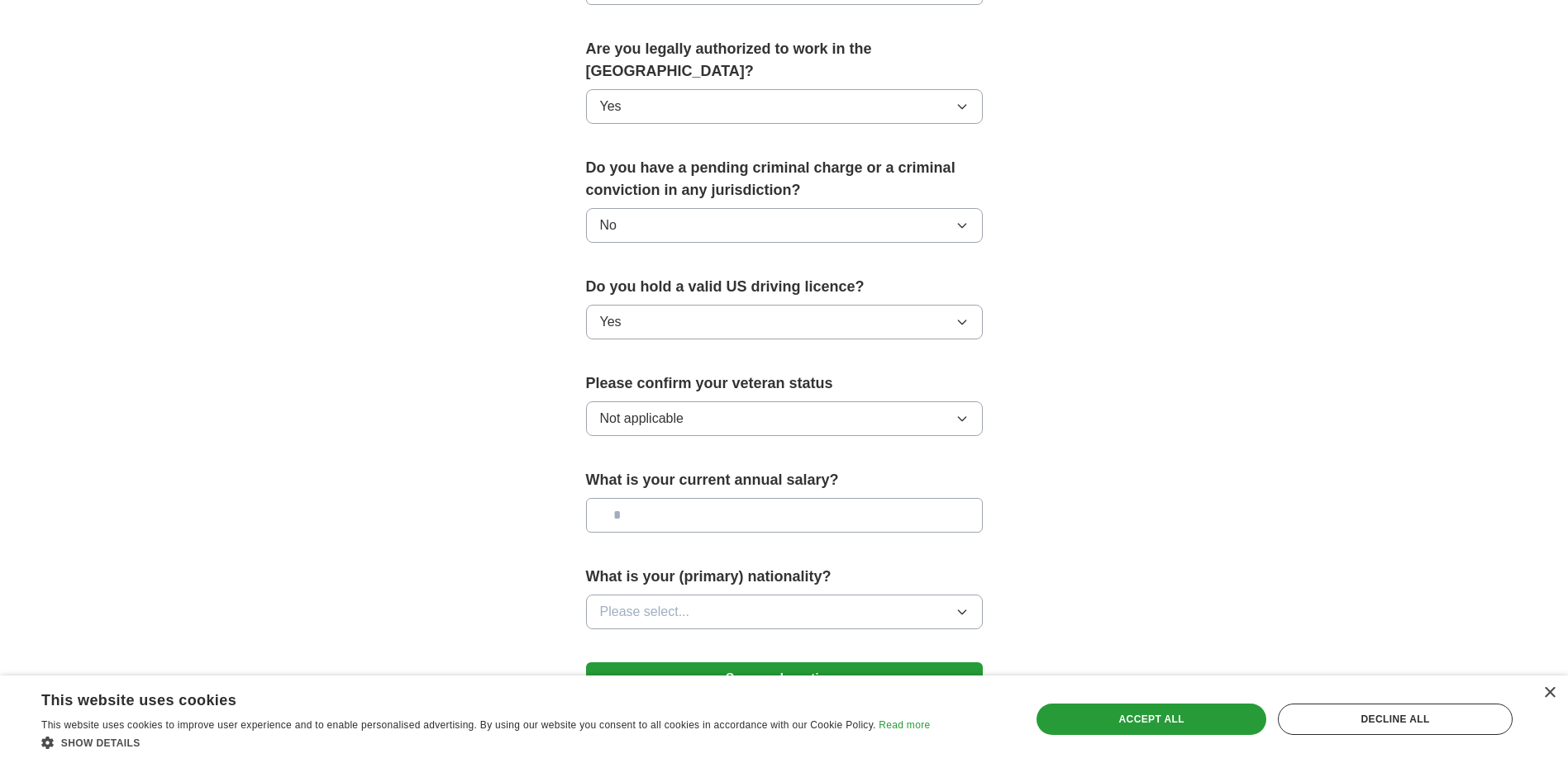
click at [645, 498] on input "text" at bounding box center [784, 515] width 397 height 35
type input "*******"
click at [694, 594] on button "Please select..." at bounding box center [784, 612] width 397 height 35
click at [655, 641] on span "American" at bounding box center [628, 650] width 56 height 20
click at [628, 498] on input "*******" at bounding box center [784, 515] width 397 height 35
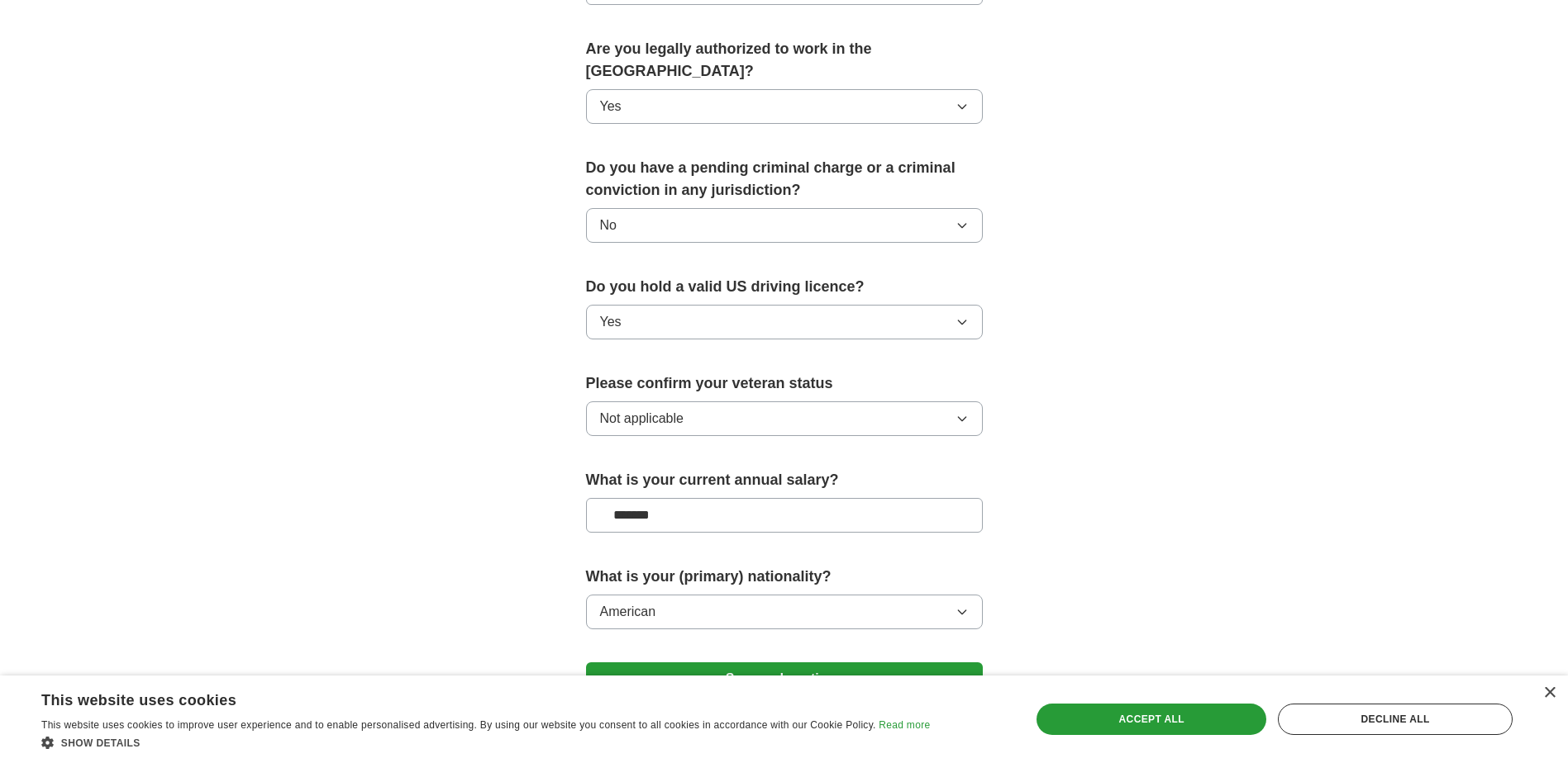
click at [804, 663] on button "Save and continue" at bounding box center [784, 679] width 397 height 33
